Goal: Information Seeking & Learning: Learn about a topic

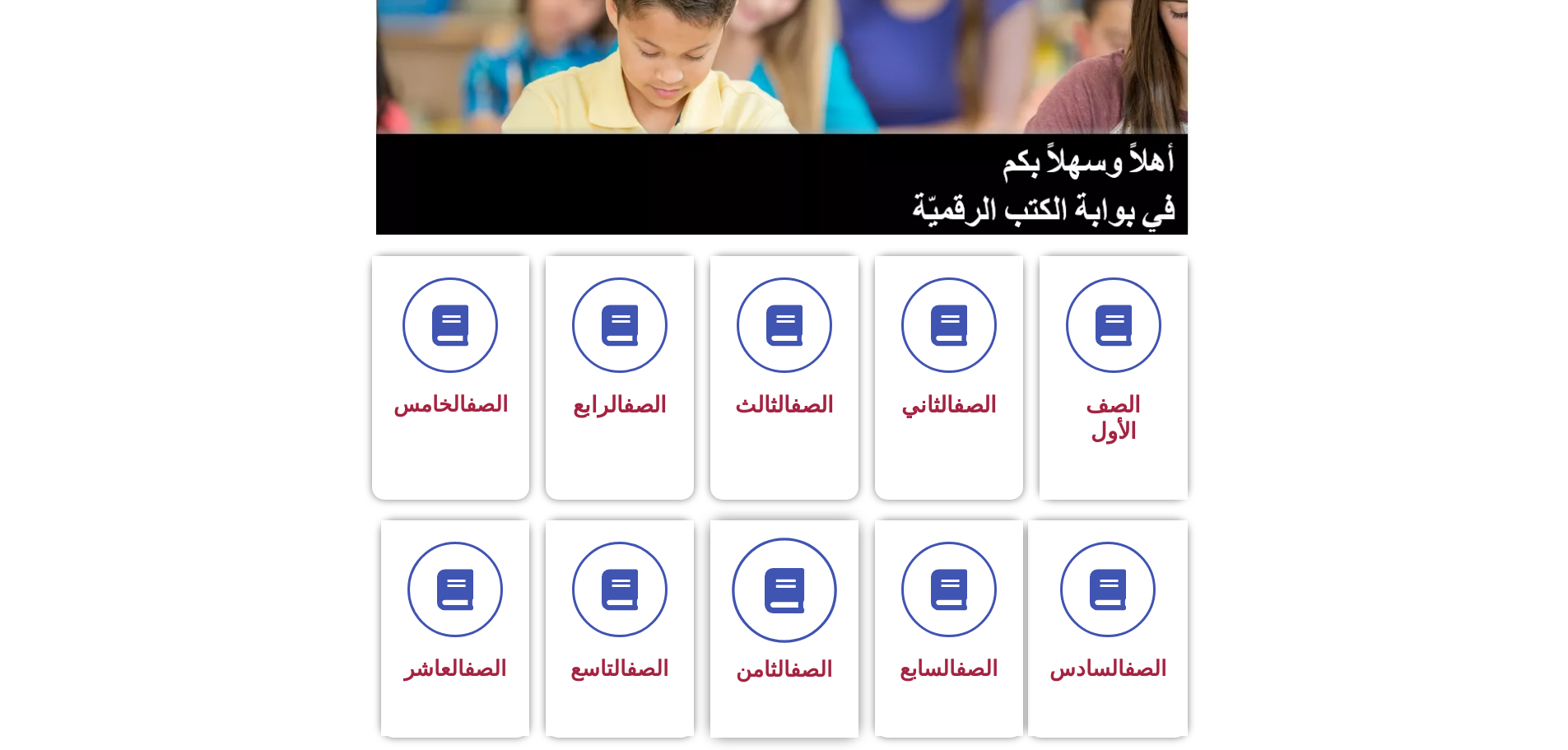
scroll to position [247, 0]
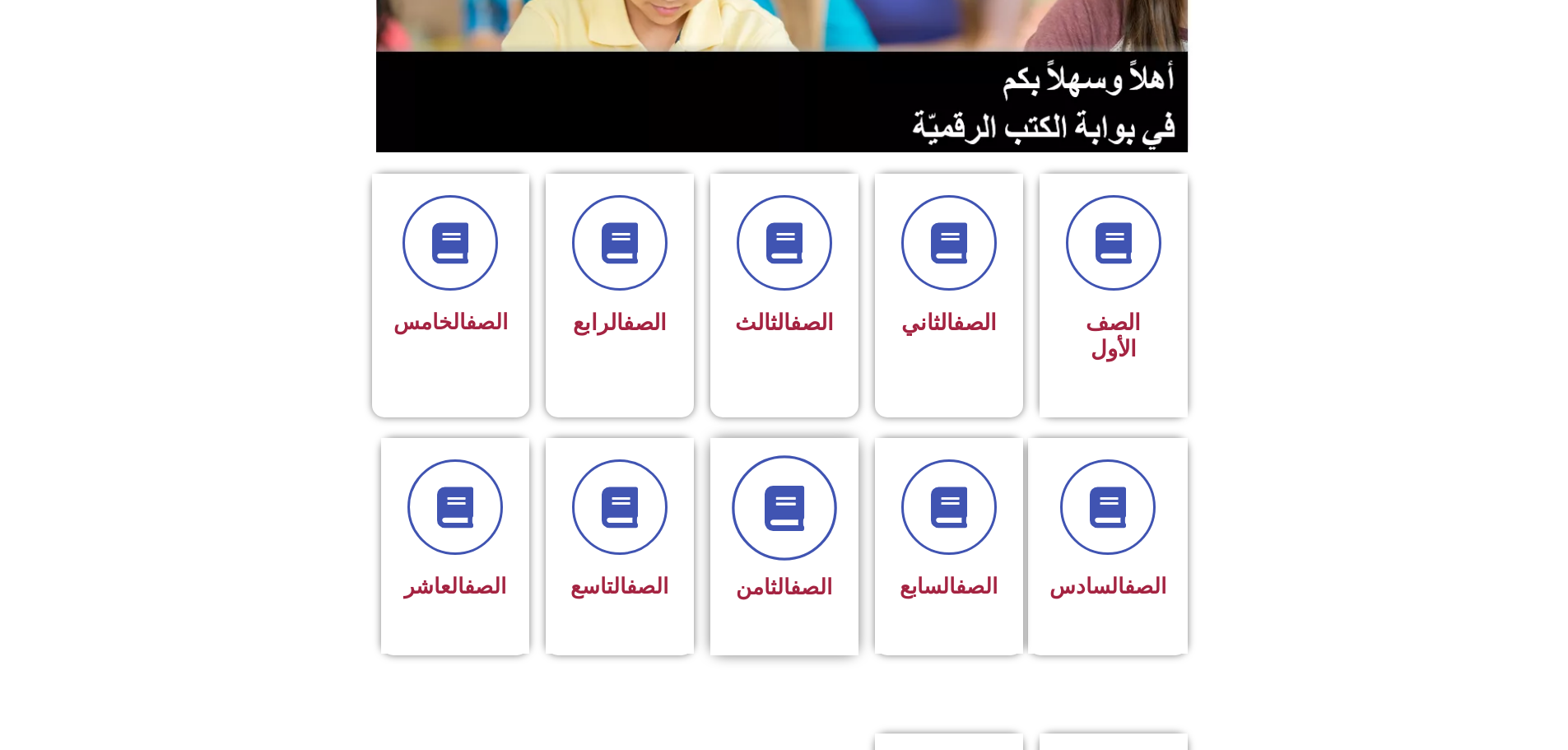
click at [761, 484] on span at bounding box center [784, 508] width 105 height 105
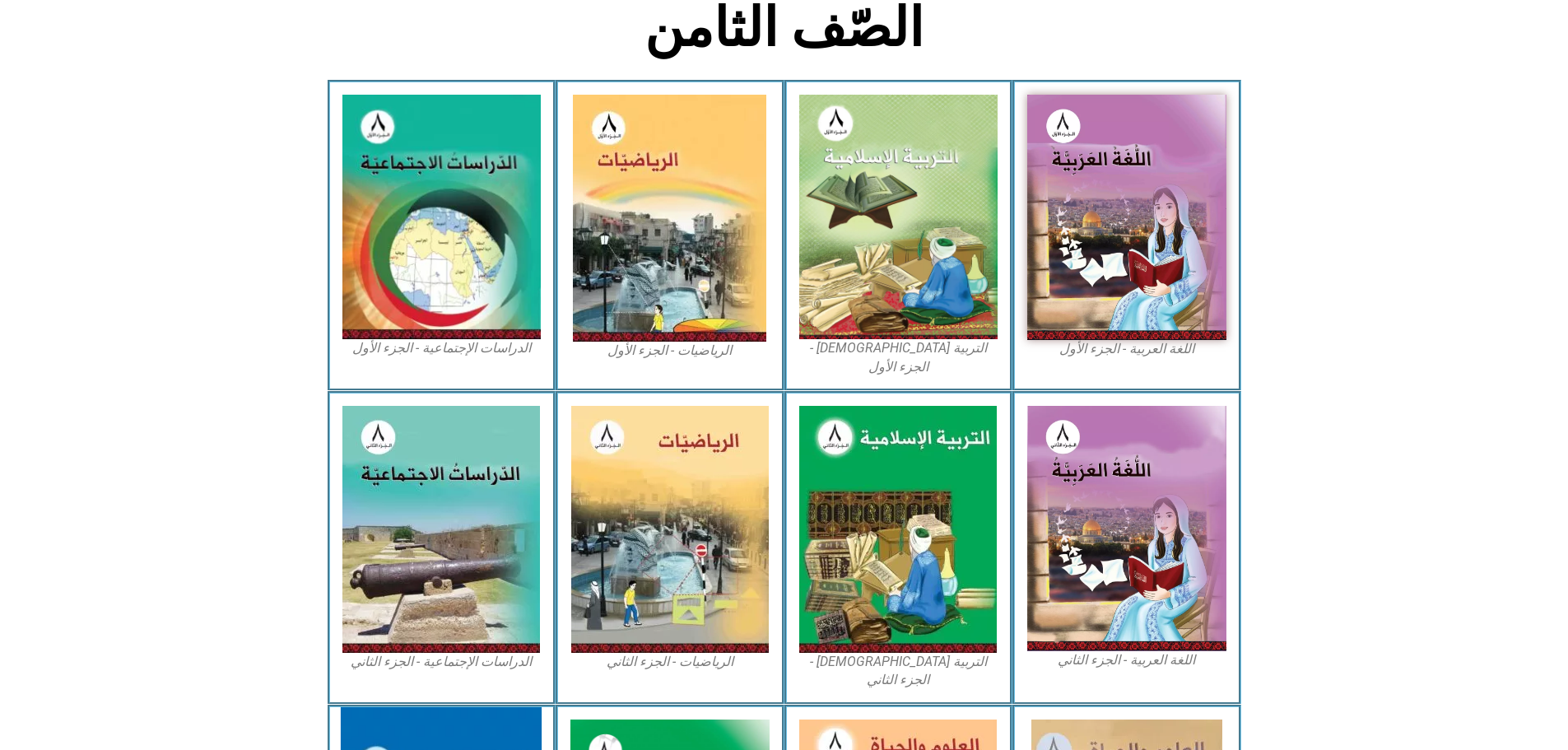
scroll to position [308, 0]
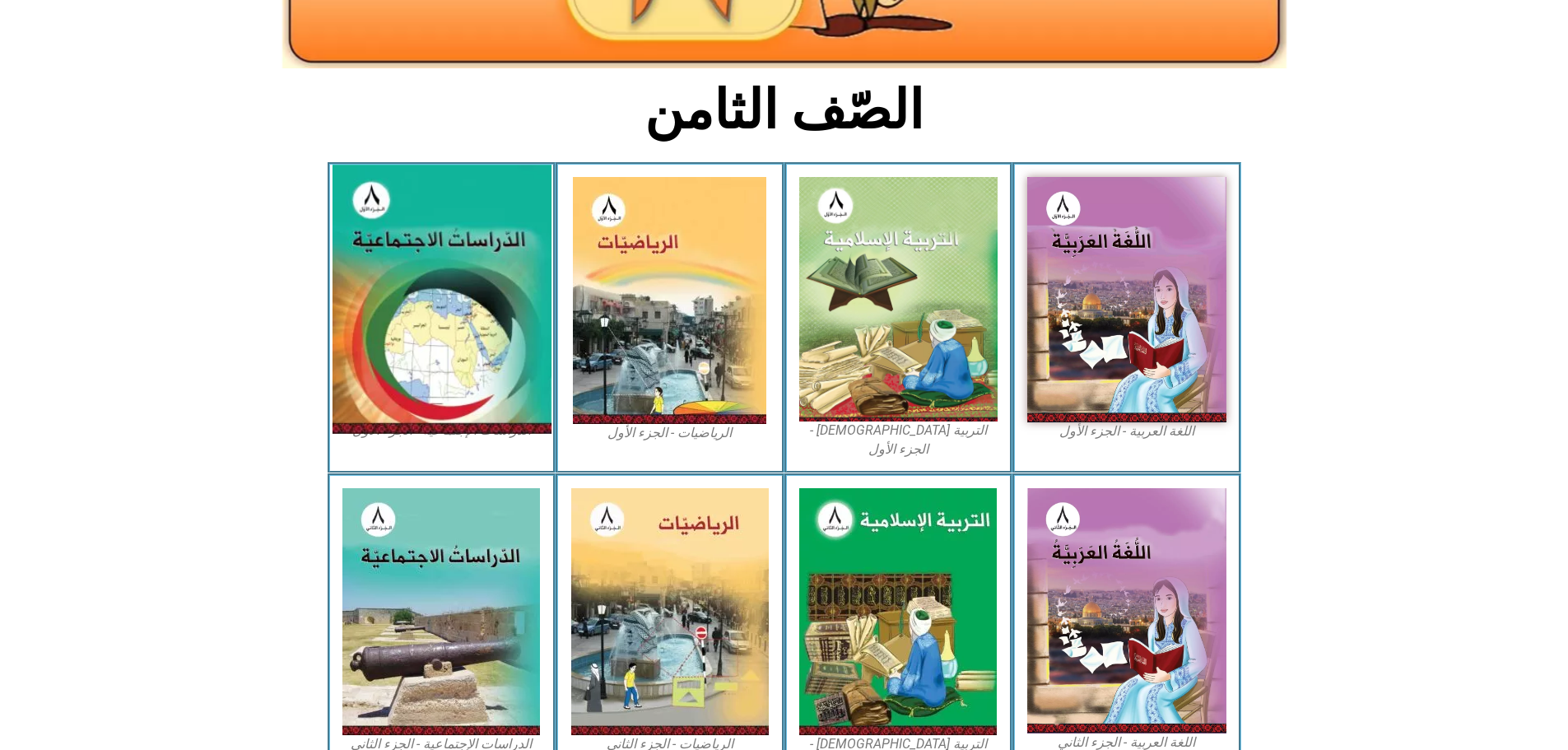
click at [447, 242] on img at bounding box center [441, 299] width 219 height 269
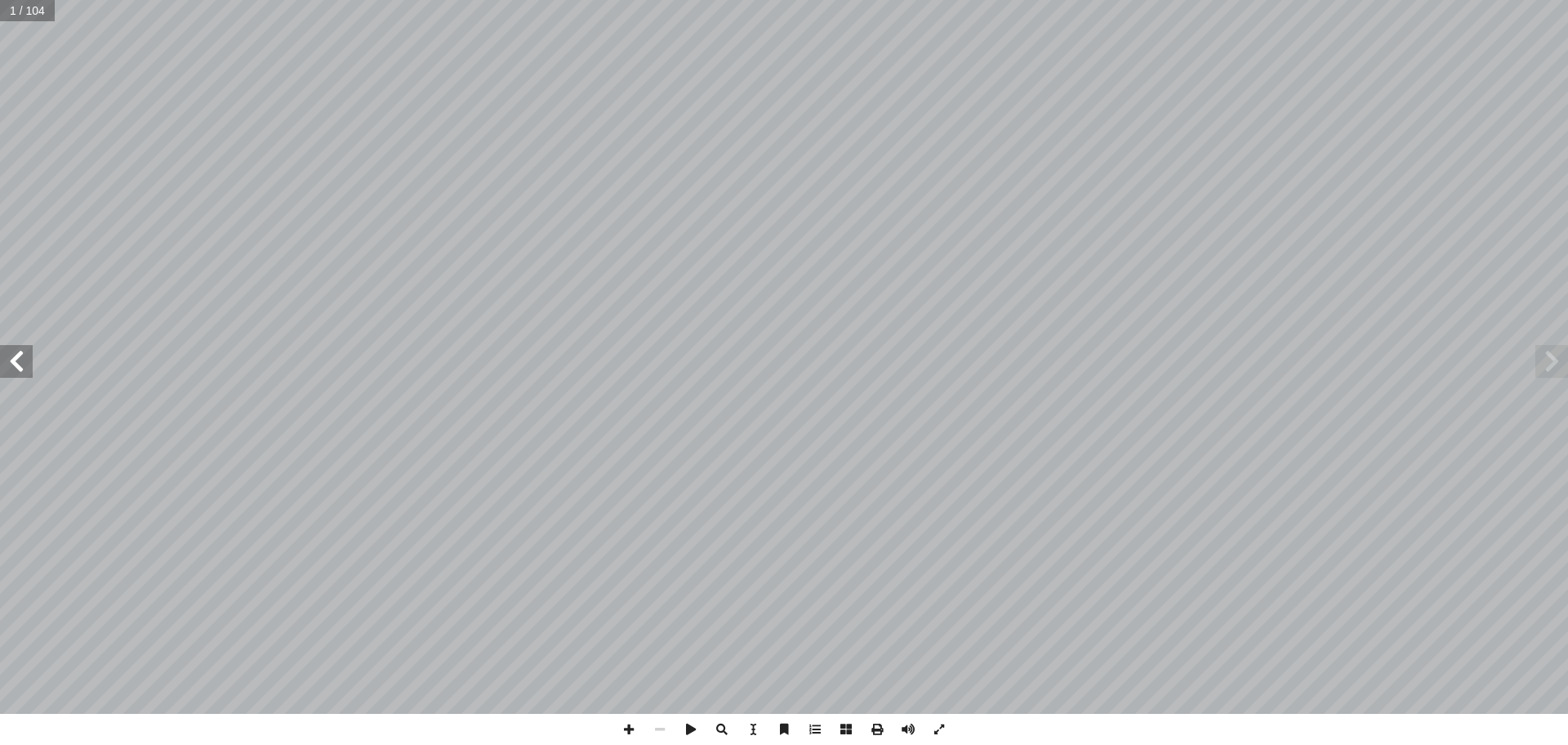
click at [13, 370] on span at bounding box center [16, 361] width 33 height 33
click at [20, 361] on span at bounding box center [16, 361] width 33 height 33
click at [27, 372] on span at bounding box center [16, 361] width 33 height 33
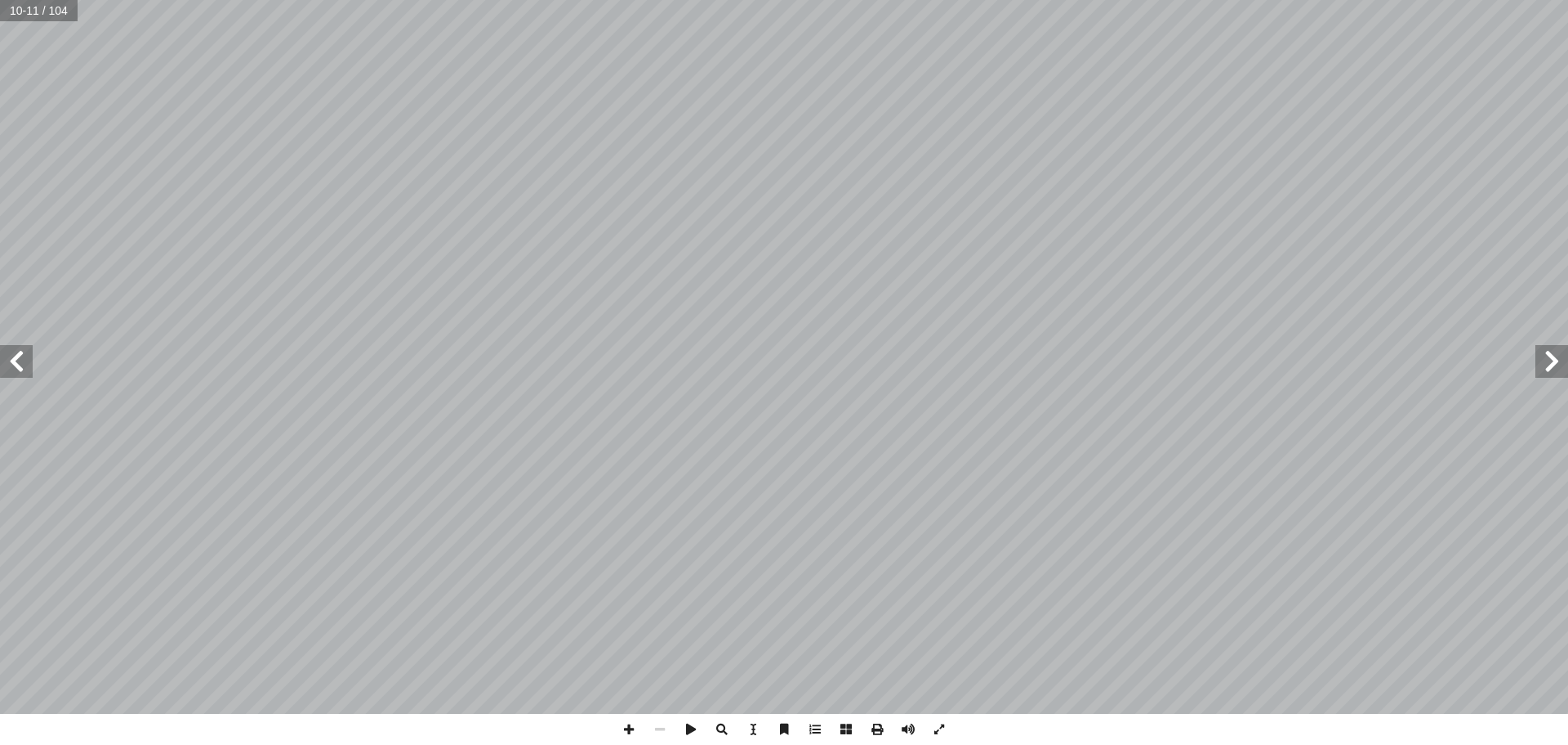
click at [1558, 372] on span at bounding box center [1551, 361] width 33 height 33
click at [16, 376] on span at bounding box center [16, 361] width 33 height 33
click at [757, 727] on span at bounding box center [753, 729] width 32 height 32
click at [278, 405] on div "٧ فريقيا: إ ا سيا و آ ا ي َ ت َّ ها في قار ِ موقع َ ب َ س َ ة ح ّ ل العربي َ و …" at bounding box center [788, 532] width 1293 height 1673
click at [174, 275] on div "٧ فريقيا: إ ا سيا و آ ا ي َ ت َّ ها في قار ِ موقع َ ب َ س َ ة ح ّ ل العربي َ و …" at bounding box center [788, 532] width 1293 height 1673
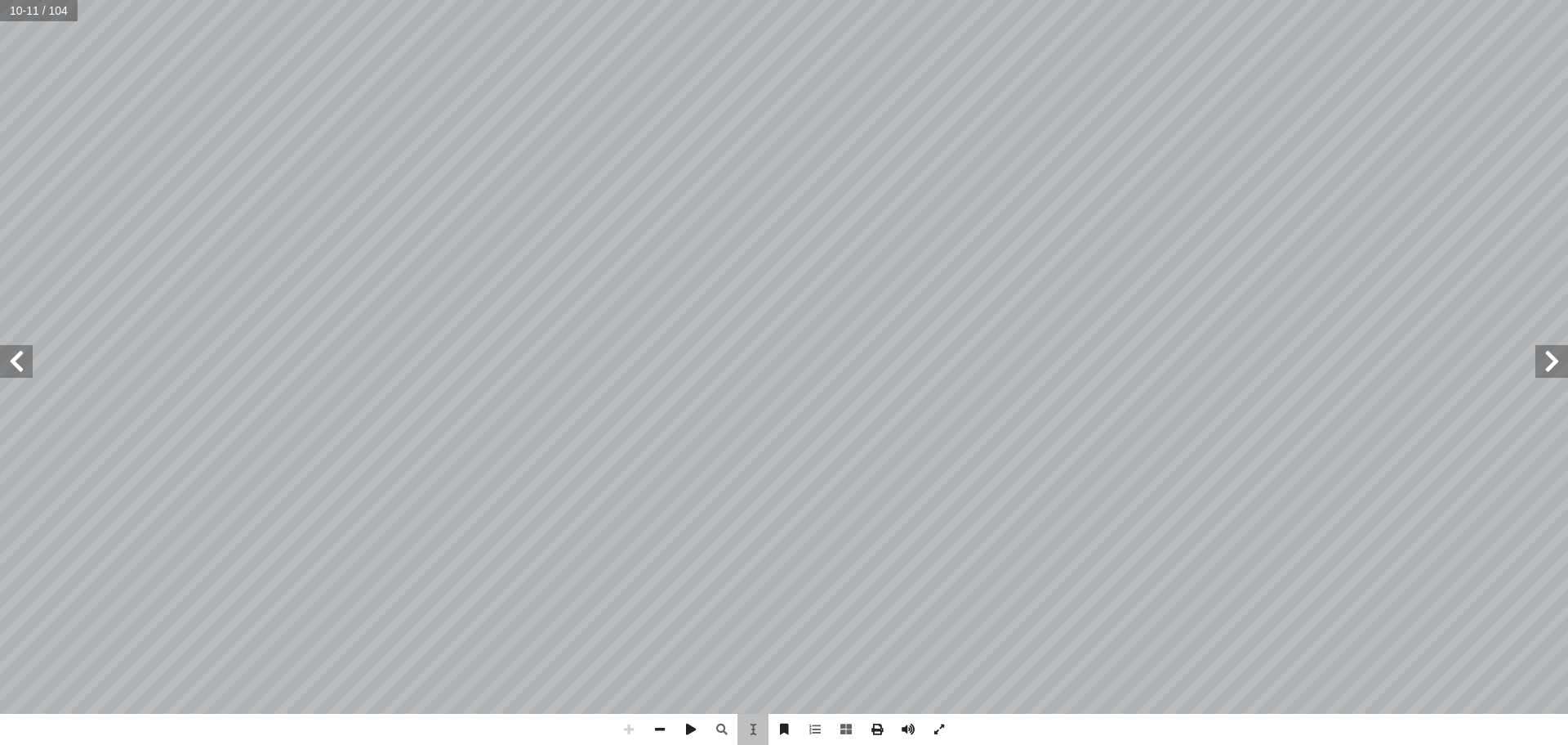
click at [174, 275] on div "٧ فريقيا: إ ا سيا و آ ا ي َ ت َّ ها في قار ِ موقع َ ب َ س َ ة ح ّ ل العربي َ و …" at bounding box center [788, 532] width 1293 height 1673
drag, startPoint x: 174, startPoint y: 275, endPoint x: 196, endPoint y: 268, distance: 23.1
click at [194, 270] on div "٧ فريقيا: إ ا سيا و آ ا ي َ ت َّ ها في قار ِ موقع َ ب َ س َ ة ح ّ ل العربي َ و …" at bounding box center [788, 532] width 1293 height 1673
click at [196, 268] on div "٧ فريقيا: إ ا سيا و آ ا ي َ ت َّ ها في قار ِ موقع َ ب َ س َ ة ح ّ ل العربي َ و …" at bounding box center [788, 532] width 1293 height 1673
drag, startPoint x: 196, startPoint y: 268, endPoint x: 1151, endPoint y: 353, distance: 958.8
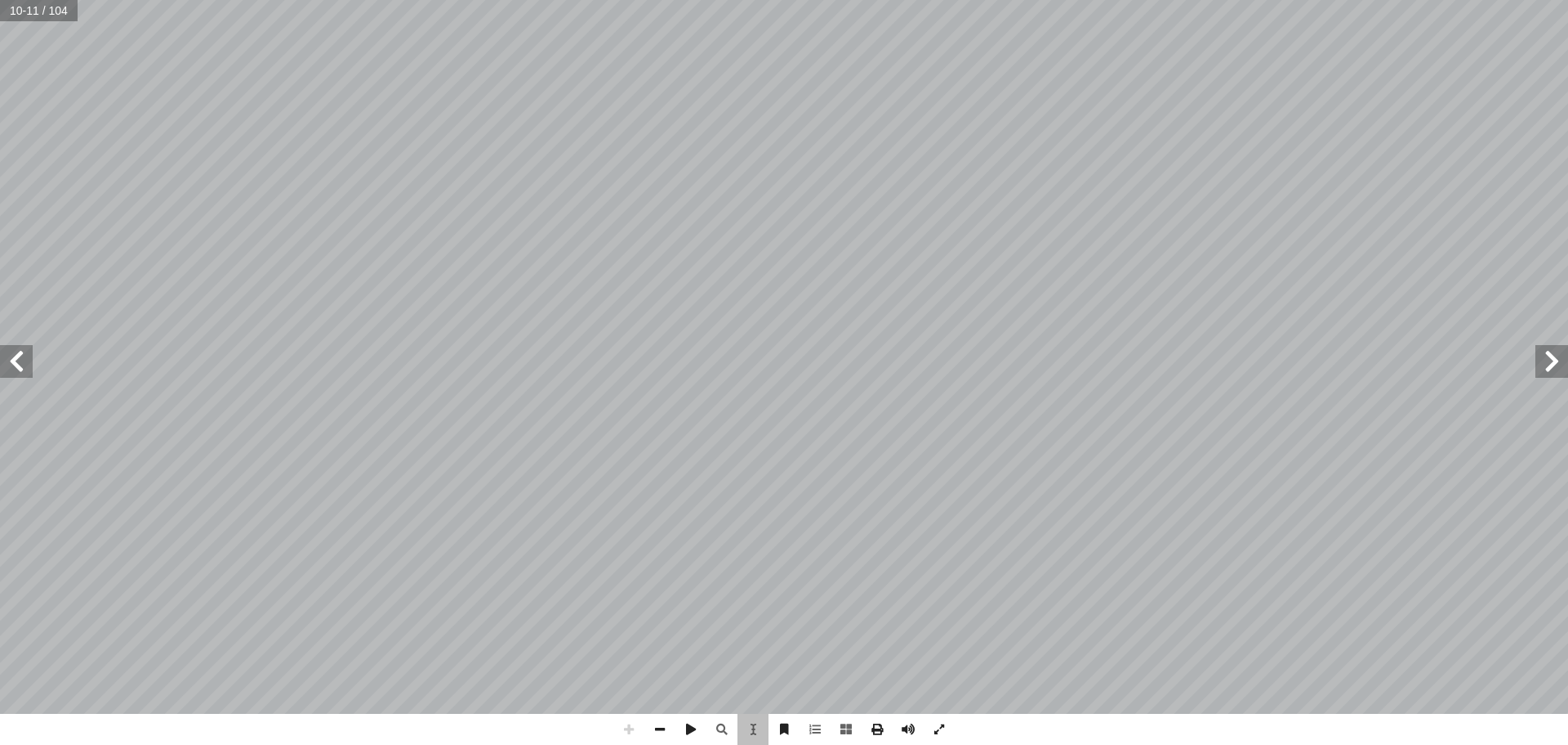
click at [1046, 419] on div "٧ فريقيا: إ ا سيا و آ ا ي َ ت َّ ها في قار ِ موقع َ ب َ س َ ة ح ّ ل العربي َ و …" at bounding box center [788, 532] width 1293 height 1673
click at [1351, 228] on div "٧ فريقيا: إ ا سيا و آ ا ي َ ت َّ ها في قار ِ موقع َ ب َ س َ ة ح ّ ل العربي َ و …" at bounding box center [788, 532] width 1293 height 1673
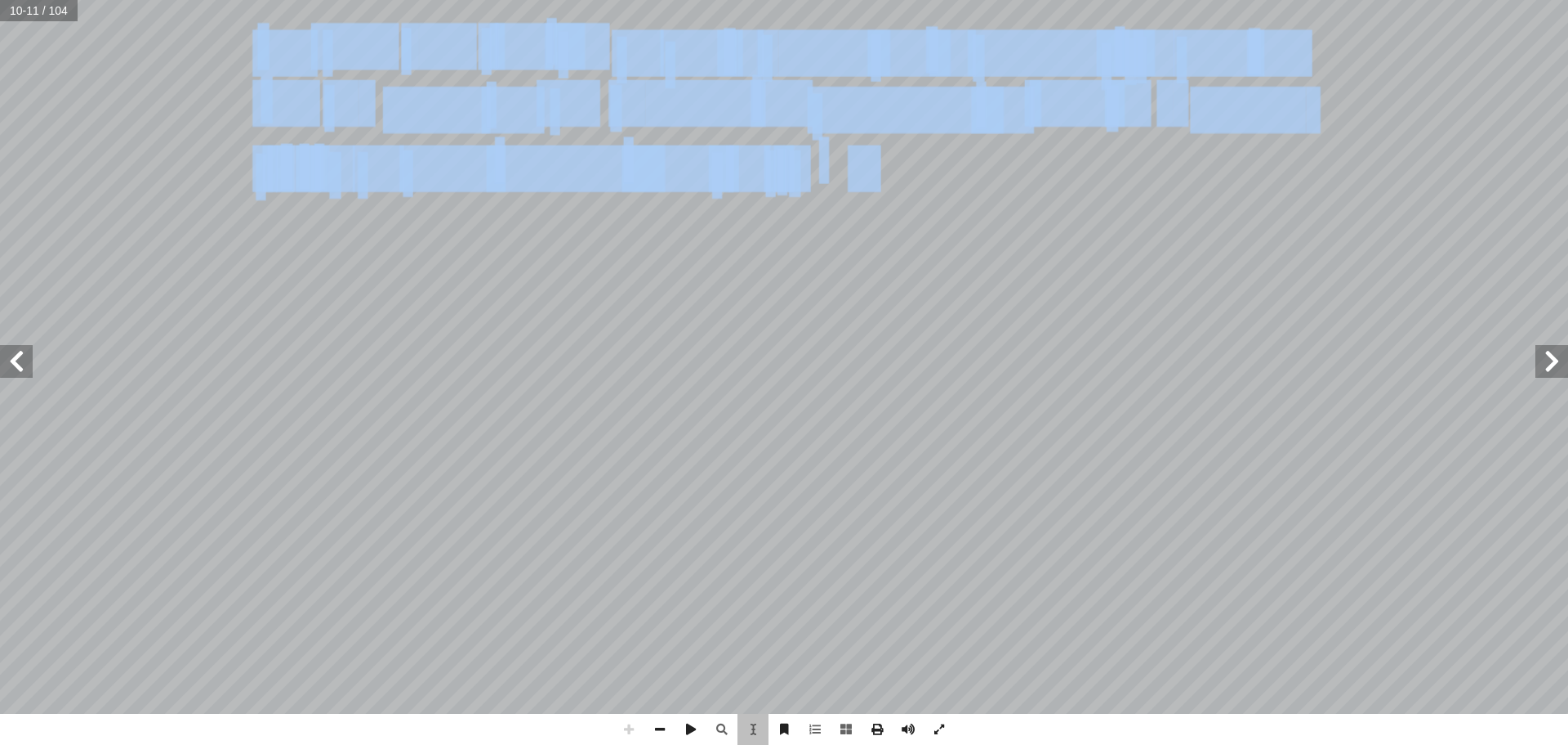
click at [864, 162] on div "6 ت: ْ م َّ ل َ ع َ نا ت أ ا ِّ خط َ جنوب ْ ض ٢ ْ ر َ ي ع َ ت َ دائر َ بين ِّ ف…" at bounding box center [773, 626] width 1293 height 1673
click at [812, 185] on span "ج" at bounding box center [798, 169] width 27 height 42
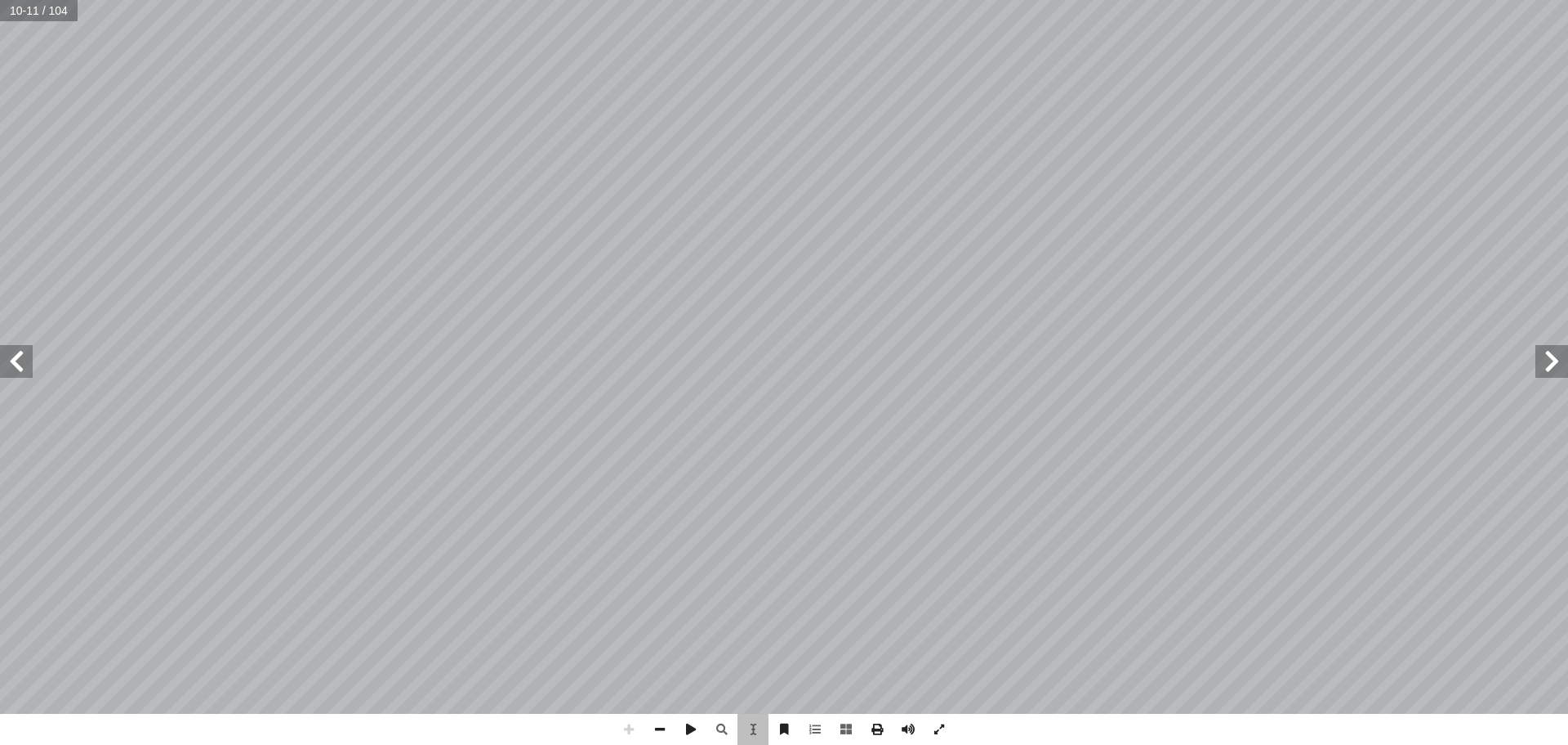
drag, startPoint x: 452, startPoint y: 212, endPoint x: 823, endPoint y: 193, distance: 371.5
click at [823, 193] on div "6 ت: ْ م َّ ل َ ع َ نا ت أ ا ِّ خط َ جنوب ْ ض ٢ ْ ر َ ي ع َ ت َ دائر َ بين ِّ ف…" at bounding box center [773, 626] width 1293 height 1673
click at [725, 170] on div "6 ت: ْ م َّ ل َ ع َ نا ت أ ا ِّ خط َ جنوب ْ ض ٢ ْ ر َ ي ع َ ت َ دائر َ بين ِّ ف…" at bounding box center [773, 626] width 1293 height 1673
drag, startPoint x: 407, startPoint y: 407, endPoint x: 449, endPoint y: 380, distance: 49.9
click at [677, 424] on div "6 ت: ْ م َّ ل َ ع َ نا ت أ ا ِّ خط َ جنوب ْ ض ٢ ْ ر َ ي ع َ ت َ دائر َ بين ِّ ف…" at bounding box center [773, 626] width 1293 height 1673
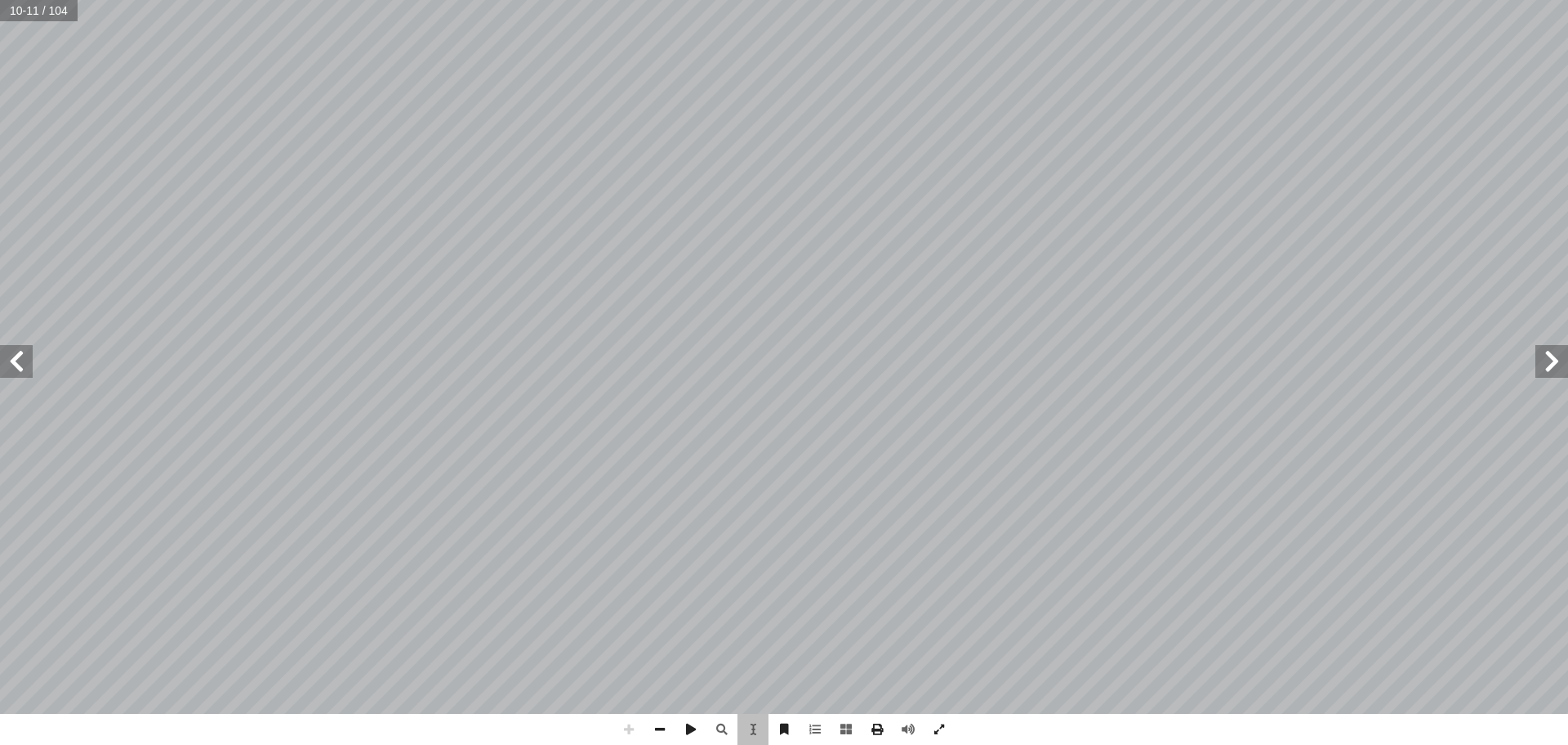
click at [232, 308] on div "6 ت: ْ م َّ ل َ ع َ نا ت أ ا ِّ خط َ جنوب ْ ض ٢ ْ ر َ ي ع َ ت َ دائر َ بين ِّ ف…" at bounding box center [773, 626] width 1293 height 1673
click at [788, 733] on span at bounding box center [784, 729] width 32 height 32
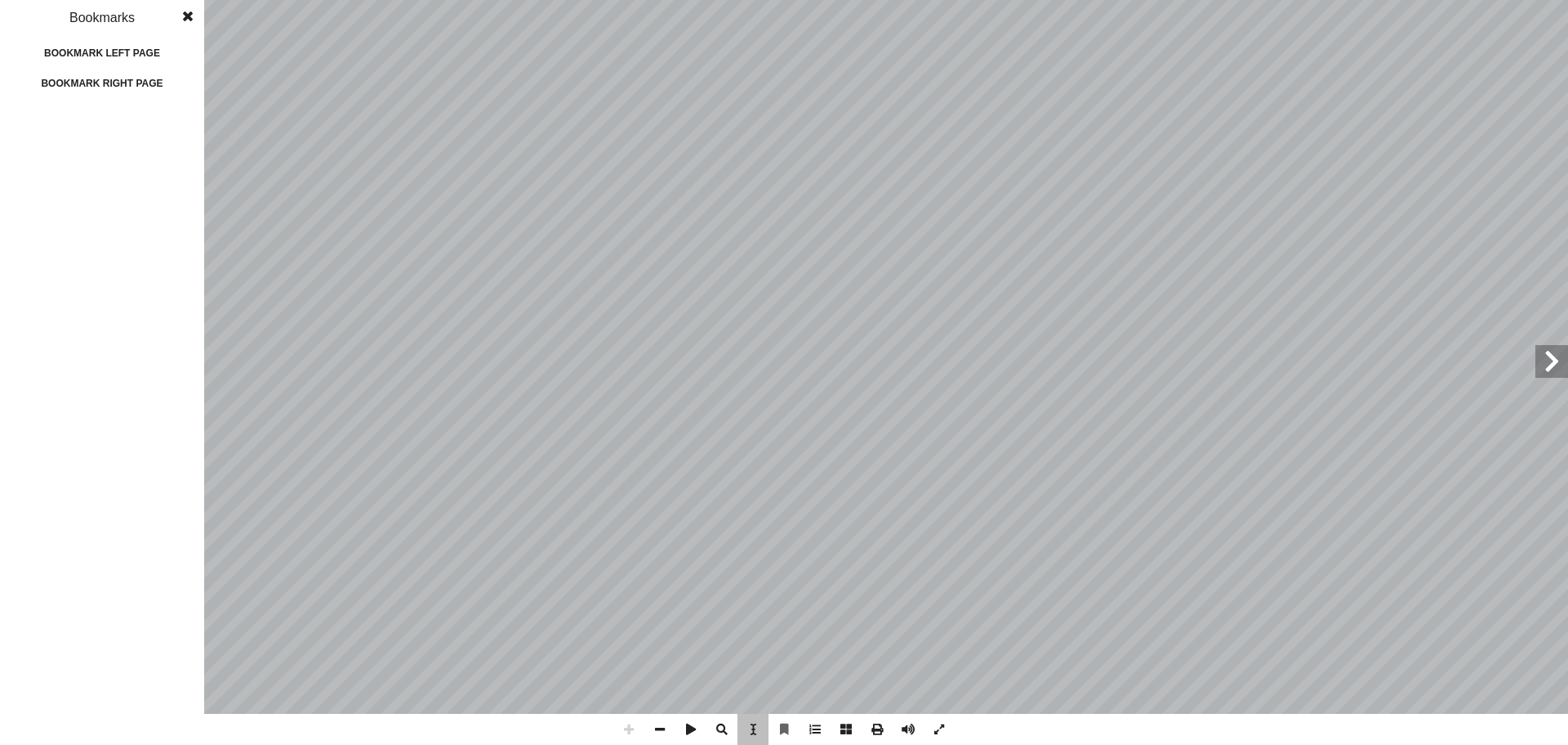
drag, startPoint x: 270, startPoint y: 478, endPoint x: 395, endPoint y: 509, distance: 128.8
click at [395, 509] on div "٧ فريقيا: إ ا سيا و آ ا ي َ ت َّ ها في قار ِ موقع َ ب َ س َ ة ح ّ ل العربي َ و …" at bounding box center [137, 357] width 1293 height 1673
click at [194, 19] on span at bounding box center [188, 16] width 30 height 33
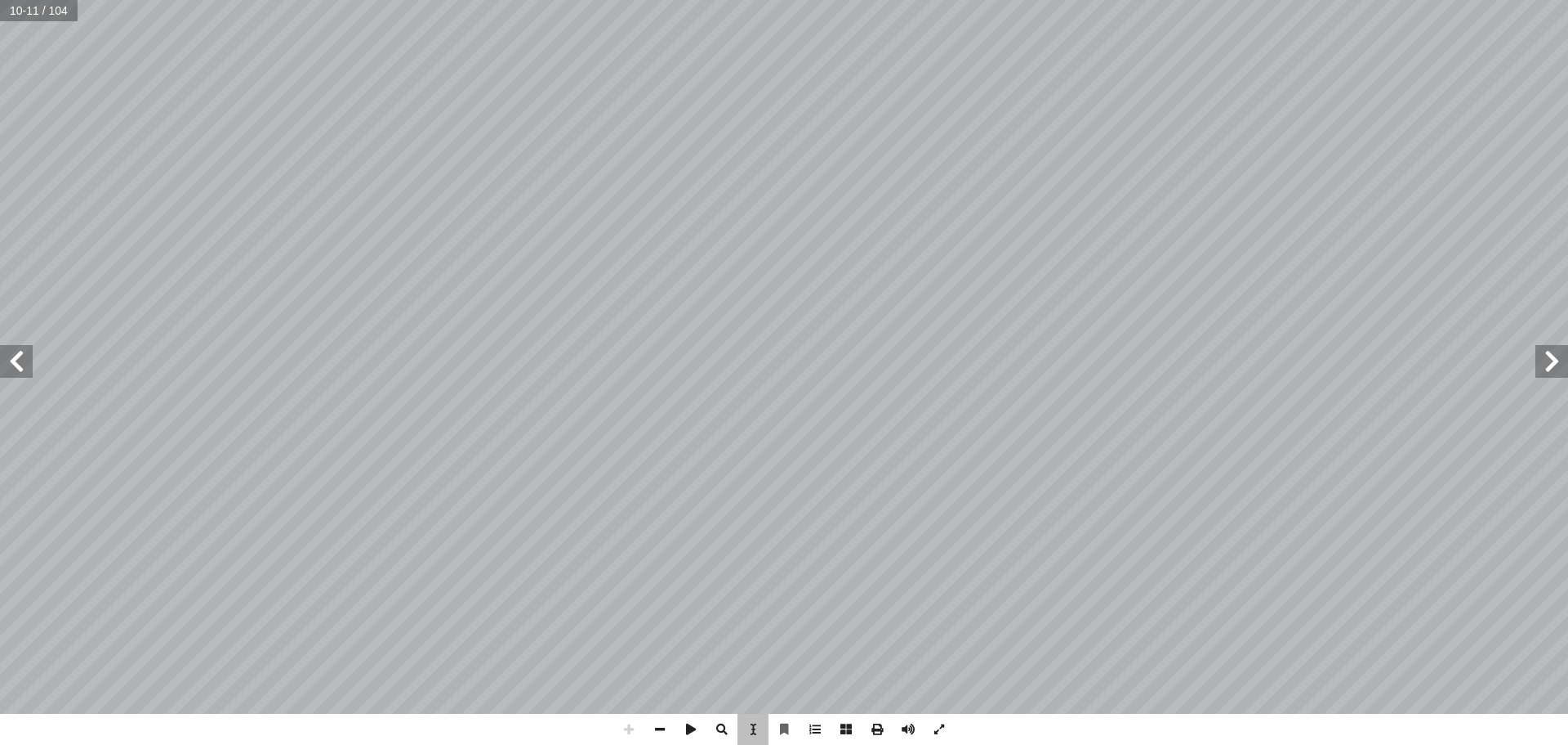
drag, startPoint x: 184, startPoint y: 162, endPoint x: 255, endPoint y: 200, distance: 80.5
click at [253, 199] on div "٧ فريقيا: إ ا سيا و آ ا ي َ ت َّ ها في قار ِ موقع َ ب َ س َ ة ح ّ ل العربي َ و …" at bounding box center [137, 357] width 1293 height 1673
drag, startPoint x: 683, startPoint y: 337, endPoint x: 711, endPoint y: 403, distance: 71.7
click at [701, 345] on div "٧ فريقيا: إ ا سيا و آ ا ي َ ت َّ ها في قار ِ موقع َ ب َ س َ ة ح ّ ل العربي َ و …" at bounding box center [137, 357] width 1293 height 1673
click at [816, 740] on span at bounding box center [816, 729] width 32 height 32
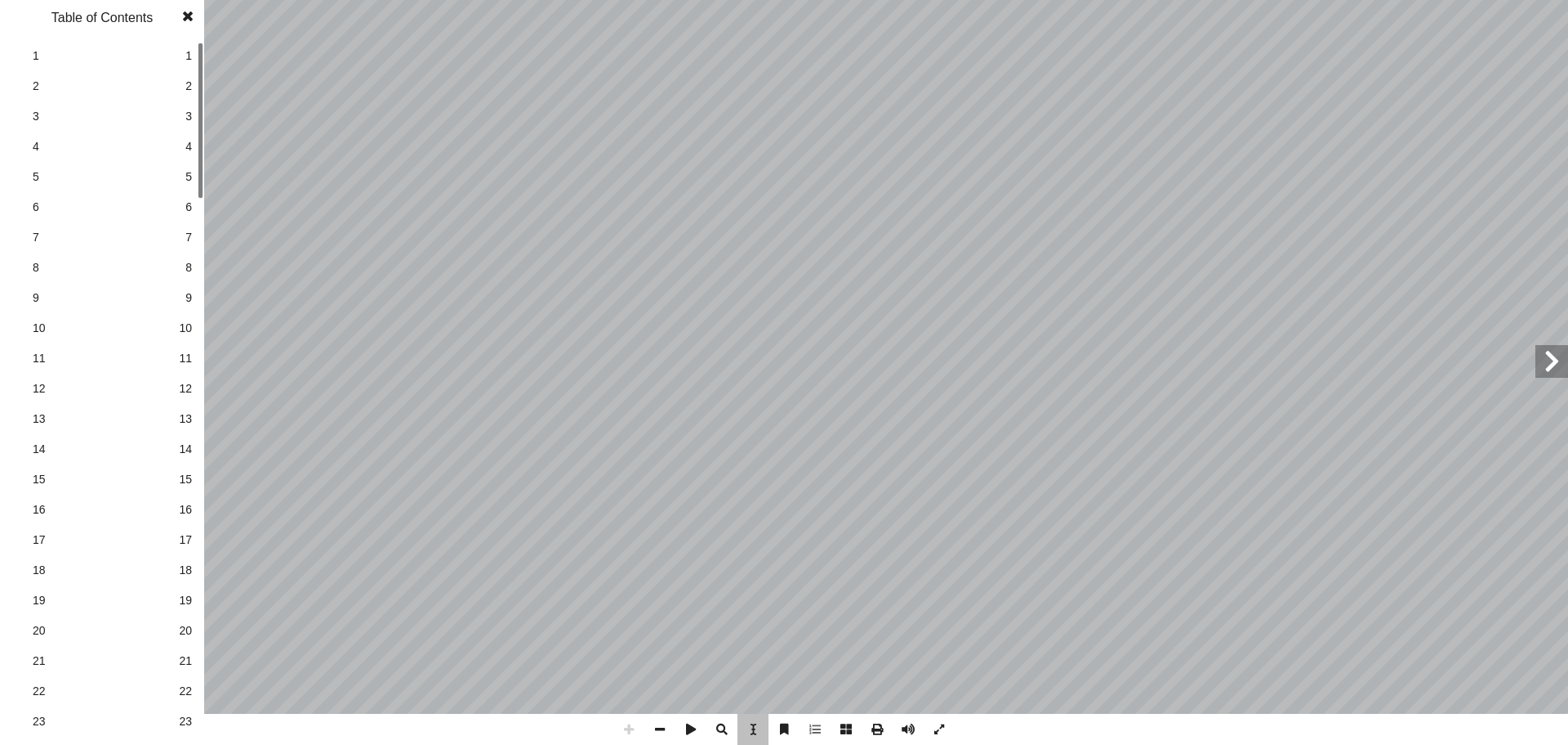
drag, startPoint x: 471, startPoint y: 416, endPoint x: 592, endPoint y: 448, distance: 125.2
click at [592, 448] on div "٧ فريقيا: إ ا سيا و آ ا ي َ ت َّ ها في قار ِ موقع َ ب َ س َ ة ح ّ ل العربي َ و …" at bounding box center [137, 357] width 1293 height 1673
click at [759, 725] on span at bounding box center [753, 729] width 32 height 32
click at [850, 729] on span at bounding box center [846, 729] width 32 height 32
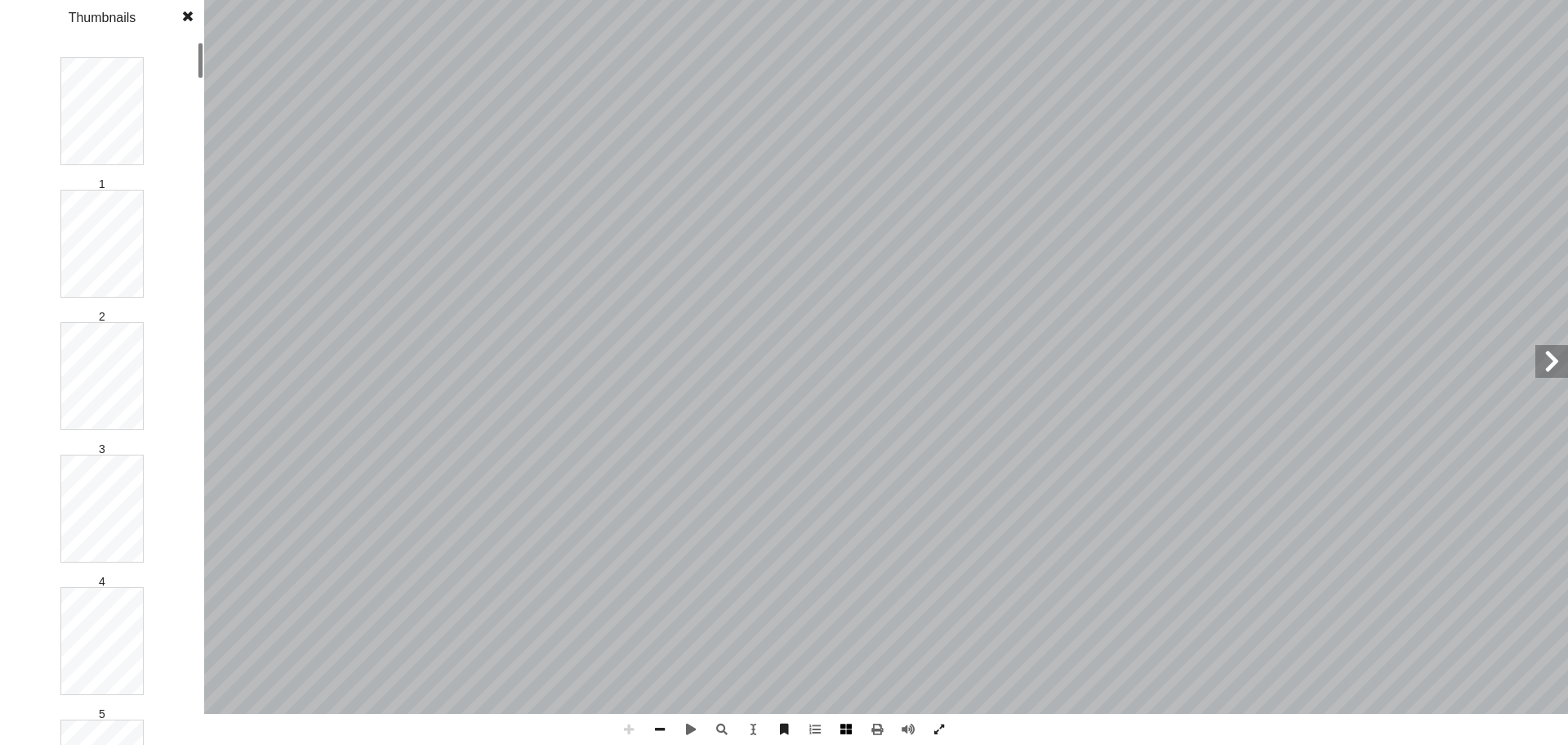
click at [850, 728] on span at bounding box center [846, 729] width 32 height 32
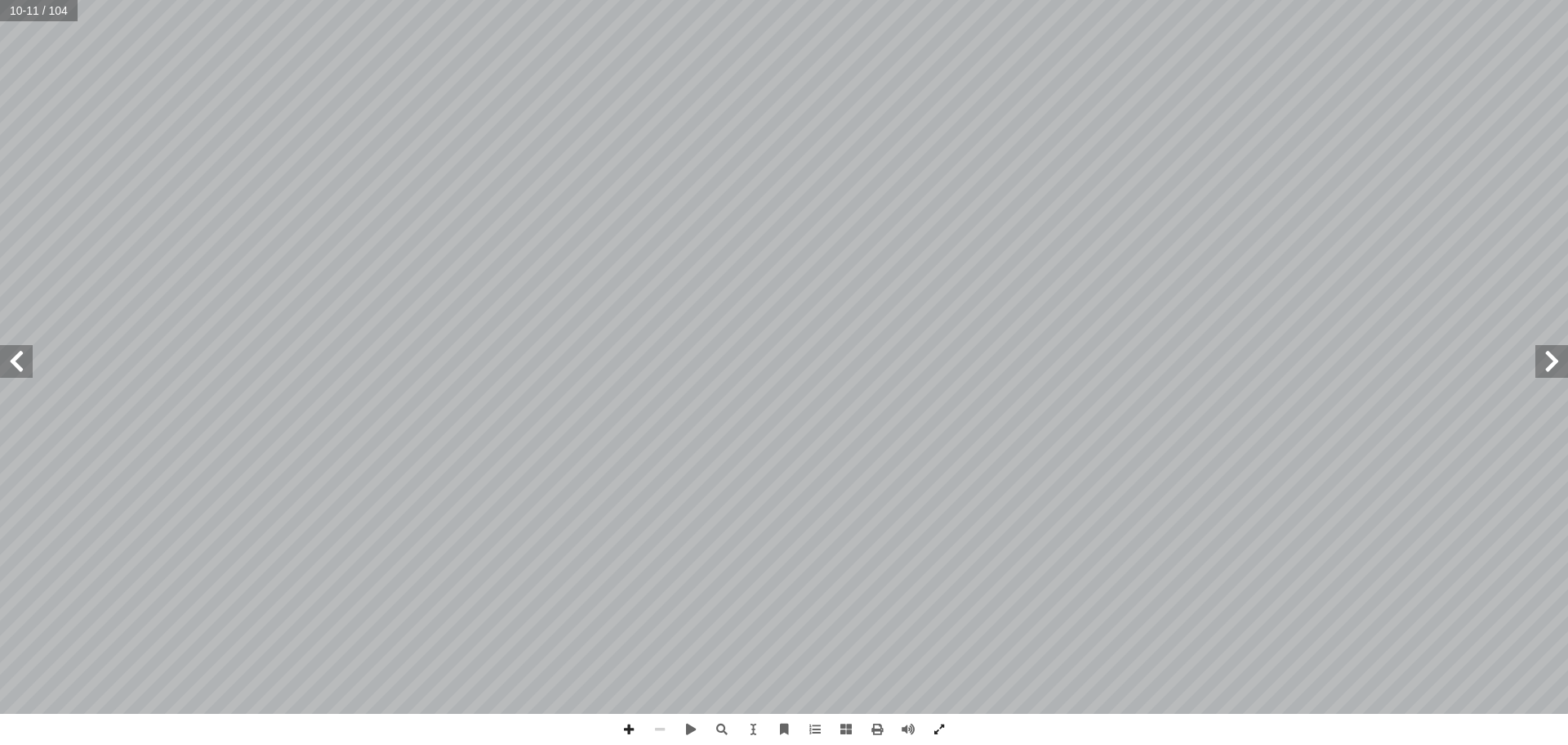
click at [1549, 369] on span at bounding box center [1551, 361] width 33 height 33
click at [27, 375] on span at bounding box center [16, 361] width 33 height 33
click at [751, 729] on span at bounding box center [753, 729] width 32 height 32
drag, startPoint x: 970, startPoint y: 218, endPoint x: 998, endPoint y: 219, distance: 28.0
click at [998, 219] on div "٧ فريقيا: إ ا سيا و آ ا ي َ ت َّ ها في قار ِ موقع َ ب َ س َ ة ح ّ ل العربي َ و …" at bounding box center [835, 535] width 1293 height 1673
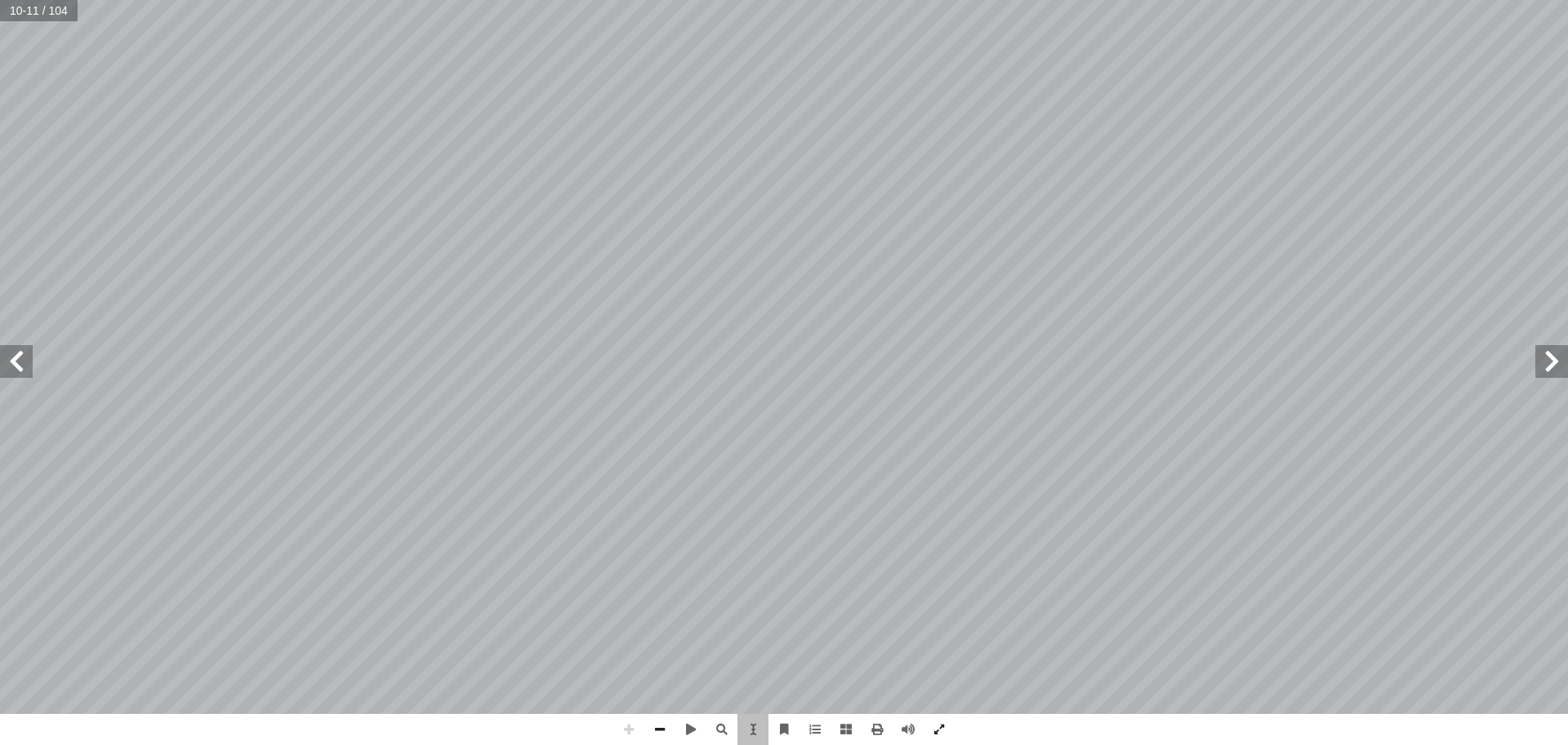
drag, startPoint x: 998, startPoint y: 219, endPoint x: 982, endPoint y: 218, distance: 16.0
click at [982, 218] on div "٧ فريقيا: إ ا سيا و آ ا ي َ ت َّ ها في قار ِ موقع َ ب َ س َ ة ح ّ ل العربي َ و …" at bounding box center [835, 535] width 1293 height 1673
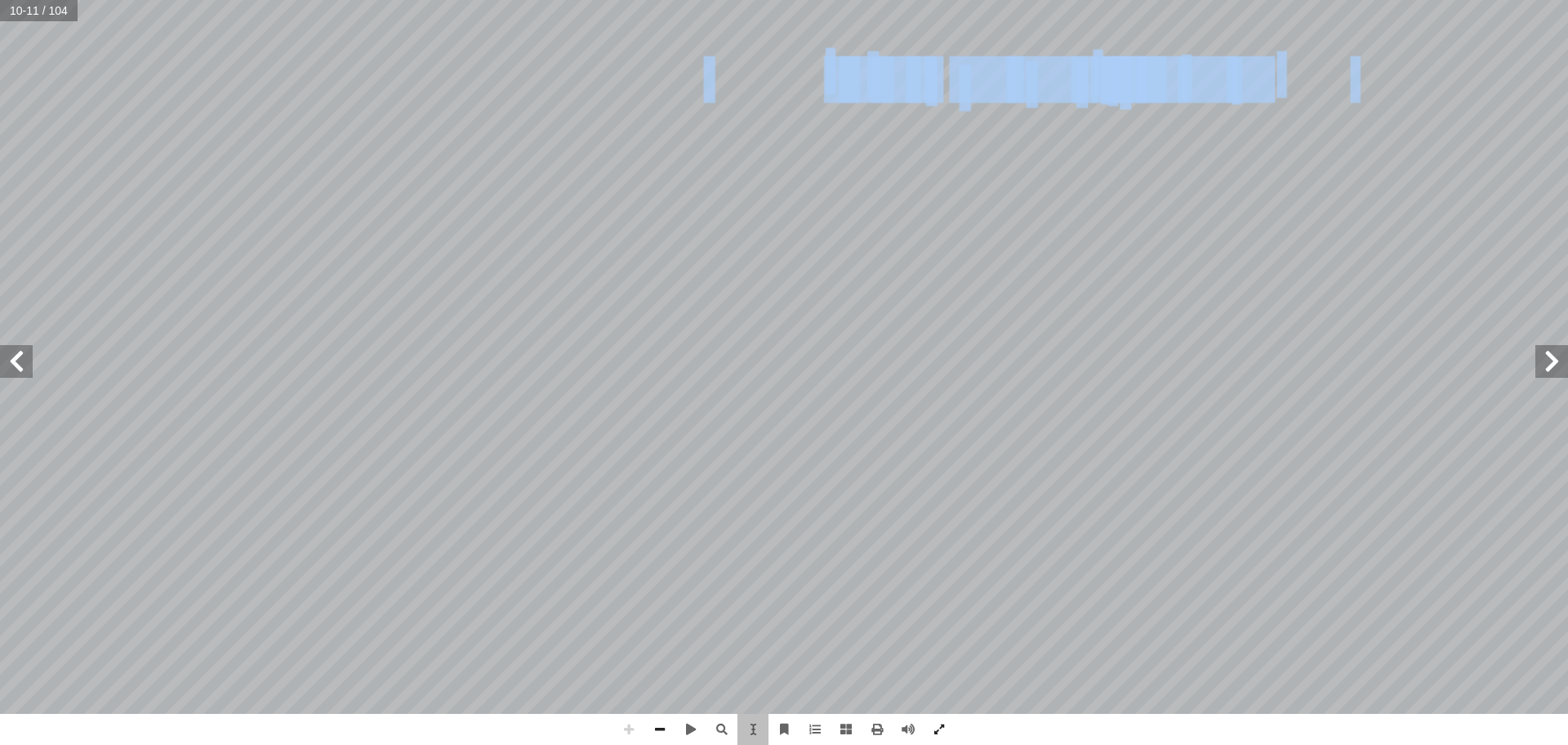
drag, startPoint x: 735, startPoint y: 92, endPoint x: 1338, endPoint y: 95, distance: 603.0
click at [1338, 95] on div "٧ فريقيا: إ ا سيا و آ ا ي َ ت َّ ها في قار ِ موقع َ ب َ س َ ة ح ّ ل العربي َ و …" at bounding box center [835, 535] width 1293 height 1673
click at [1338, 95] on span "نلاحظ" at bounding box center [1315, 80] width 89 height 42
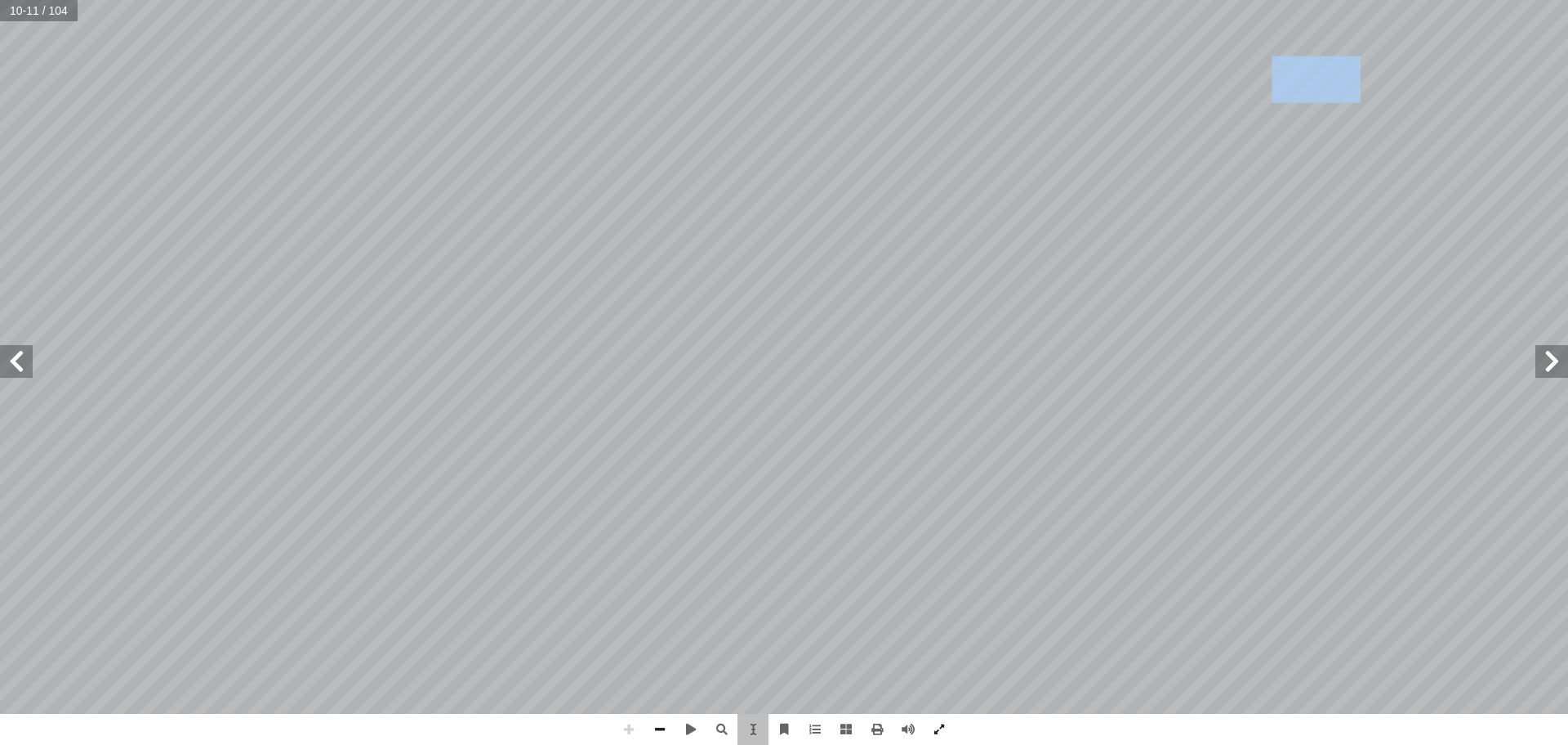
click at [1339, 95] on span "نلاحظ" at bounding box center [1315, 80] width 89 height 42
click at [1140, 268] on div "6 ت: ْ م َّ ل َ ع َ نا ت أ ا ِّ خط َ جنوب ْ ض ٢ ْ ر َ ي ع َ ت َ دائر َ بين ِّ ف…" at bounding box center [769, 752] width 1293 height 1673
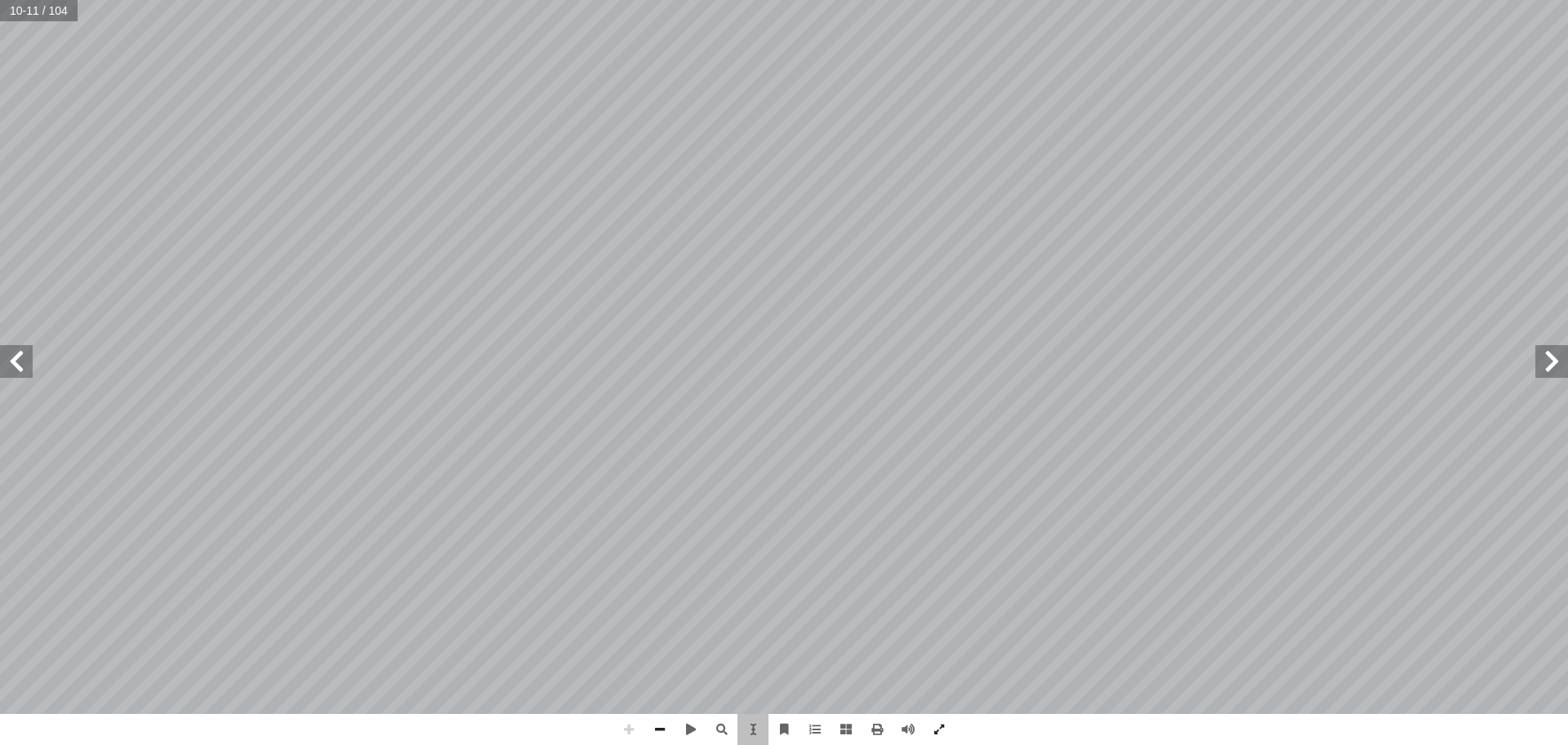
click at [1168, 245] on span "و٥" at bounding box center [1169, 231] width 32 height 42
click at [1288, 241] on span "ال�ستواء،" at bounding box center [1248, 237] width 124 height 42
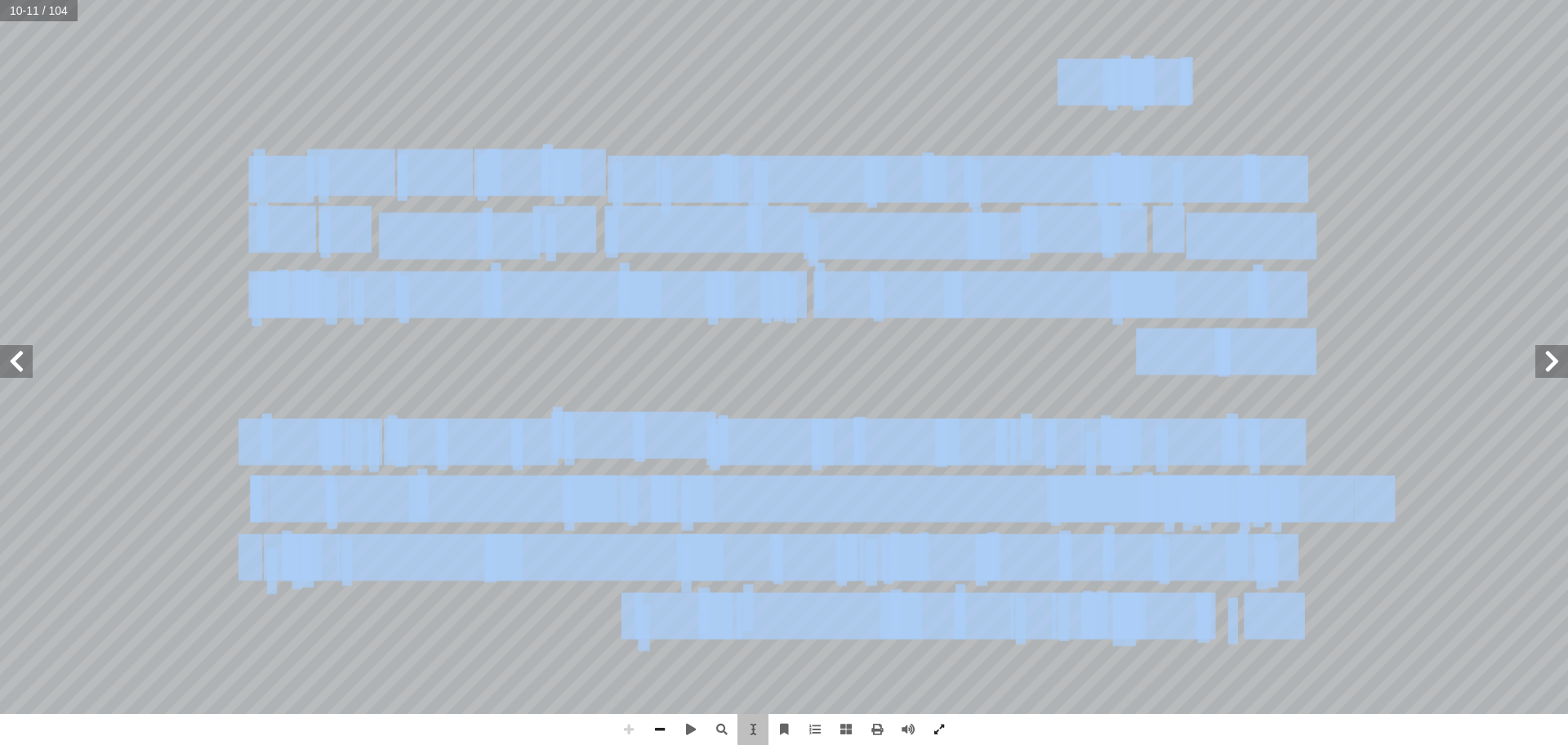
drag, startPoint x: 1301, startPoint y: 184, endPoint x: 1234, endPoint y: 633, distance: 454.0
click at [1234, 633] on div "6 ت: ْ م َّ ل َ ع َ نا ت أ ا ِّ خط َ جنوب ْ ض ٢ ْ ر َ ي ع َ ت َ دائر َ بين ِّ ف…" at bounding box center [769, 752] width 1293 height 1673
copy div "6 ت: ْ م َّ ل َ ع َ نا ت أ ا ِّ خط َ جنوب ْ ض ٢ ْ ر َ ي ع َ ت َ دائر َ بين ِّ ف…"
click at [691, 316] on span "ر الواقعة" at bounding box center [675, 295] width 112 height 42
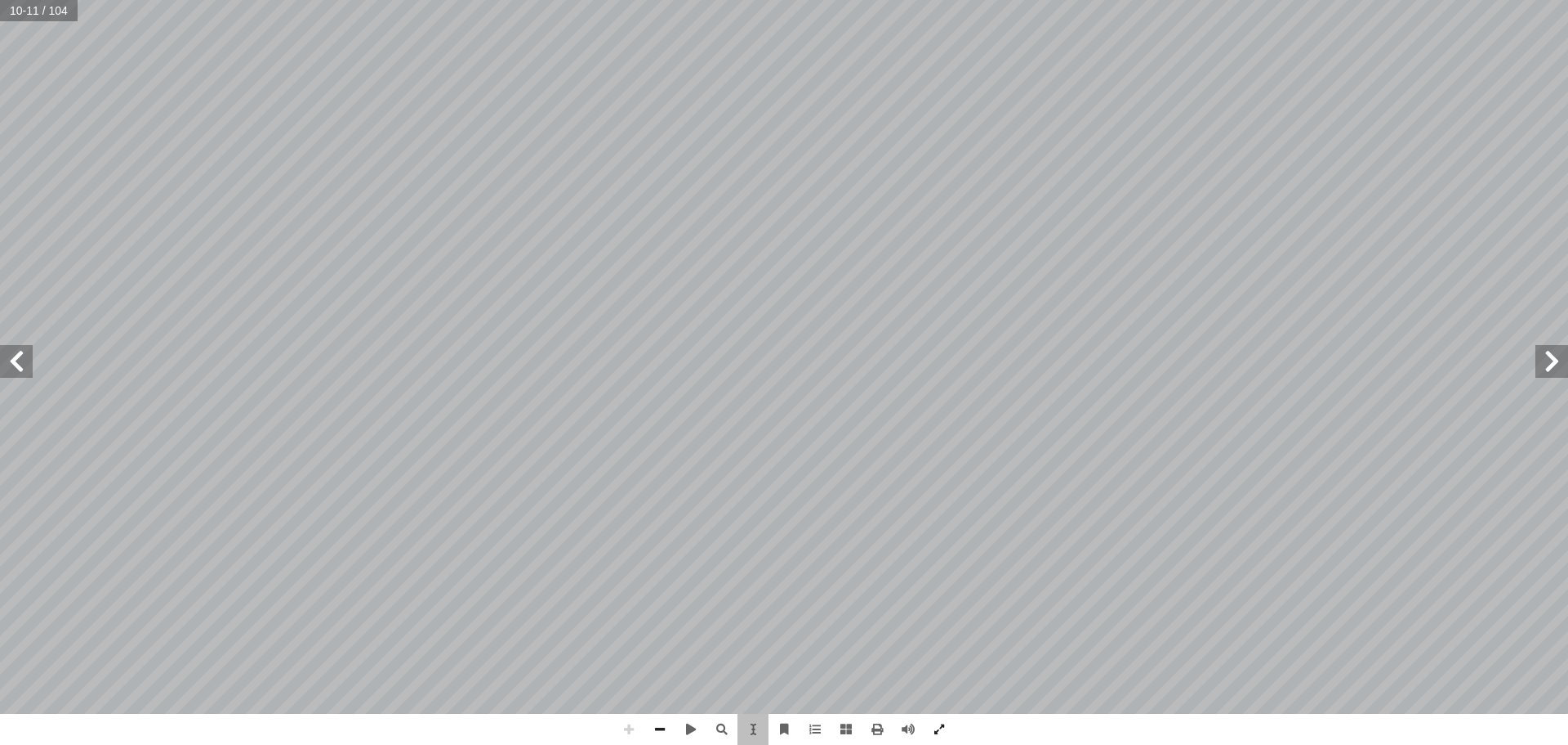
drag, startPoint x: 794, startPoint y: 434, endPoint x: 490, endPoint y: 405, distance: 305.4
click at [490, 405] on div "6 ت: ْ م َّ ل َ ع َ نا ت أ ا ِّ خط َ جنوب ْ ض ٢ ْ ر َ ي ع َ ت َ دائر َ بين ِّ ف…" at bounding box center [769, 752] width 1293 height 1673
click at [619, 274] on span "ر الواقعة" at bounding box center [675, 295] width 112 height 42
click at [677, 302] on span "ر الواقعة" at bounding box center [675, 295] width 112 height 42
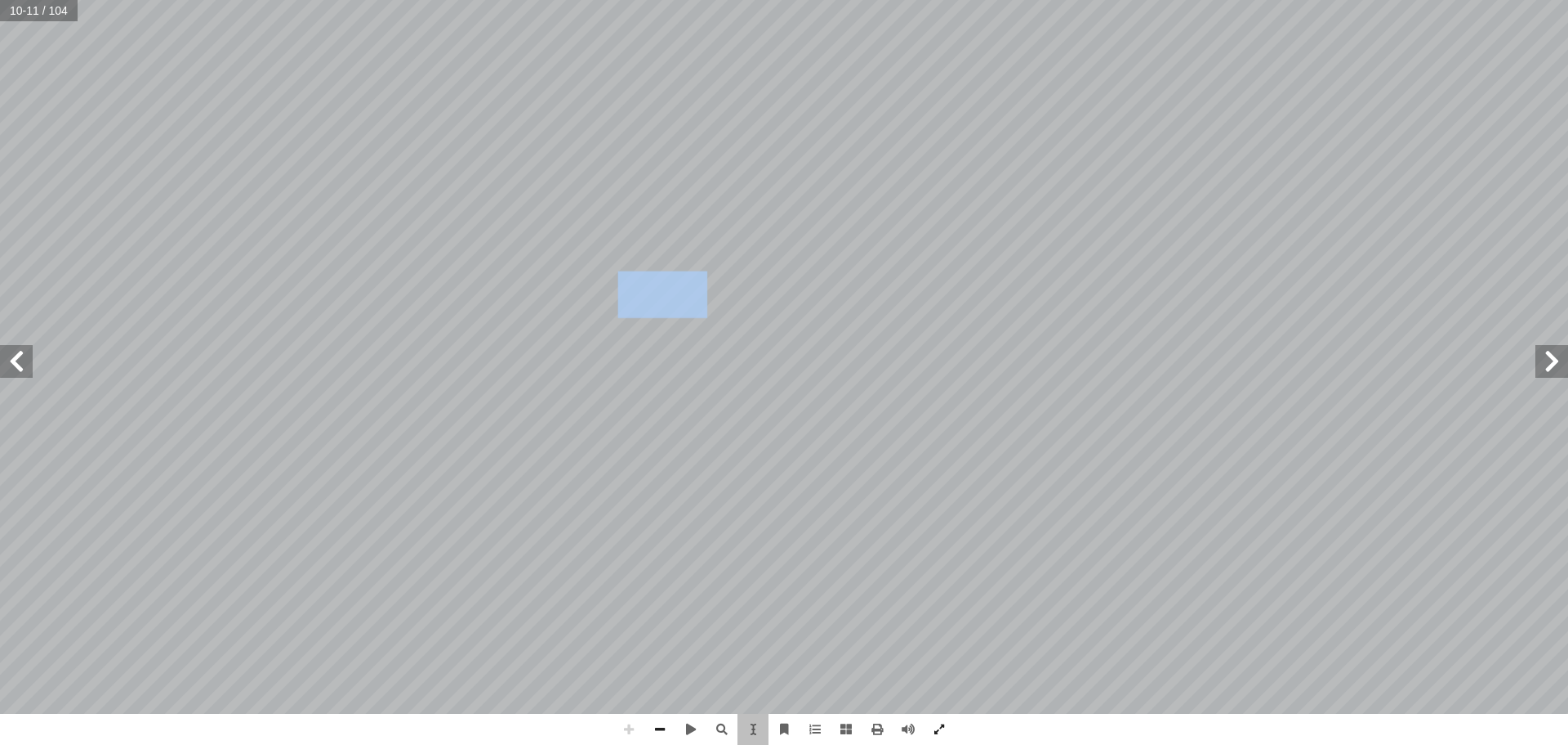
click at [677, 302] on span "ر الواقعة" at bounding box center [675, 295] width 112 height 42
click at [678, 302] on span "ر الواقعة" at bounding box center [675, 295] width 112 height 42
click at [719, 296] on div "6 ت: ْ م َّ ل َ ع َ نا ت أ ا ِّ خط َ جنوب ْ ض ٢ ْ ر َ ي ع َ ت َ دائر َ بين ِّ ف…" at bounding box center [769, 752] width 1293 height 1673
drag, startPoint x: 951, startPoint y: 310, endPoint x: 869, endPoint y: 245, distance: 104.6
click at [847, 260] on div "6 ت: ْ م َّ ل َ ع َ نا ت أ ا ِّ خط َ جنوب ْ ض ٢ ْ ر َ ي ع َ ت َ دائر َ بين ِّ ف…" at bounding box center [769, 752] width 1293 height 1673
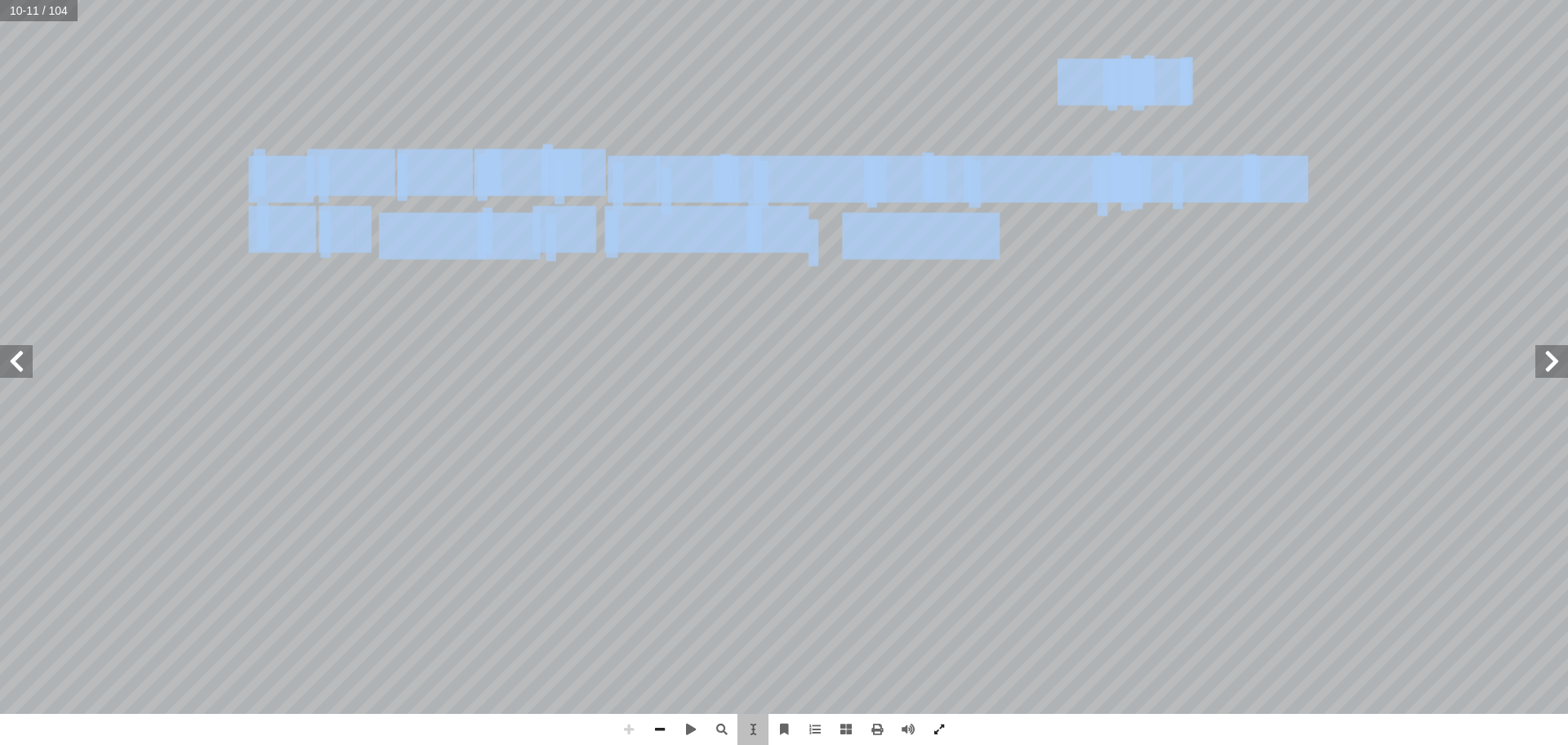
click at [951, 231] on span "ال�ستواء، وبين" at bounding box center [902, 237] width 197 height 42
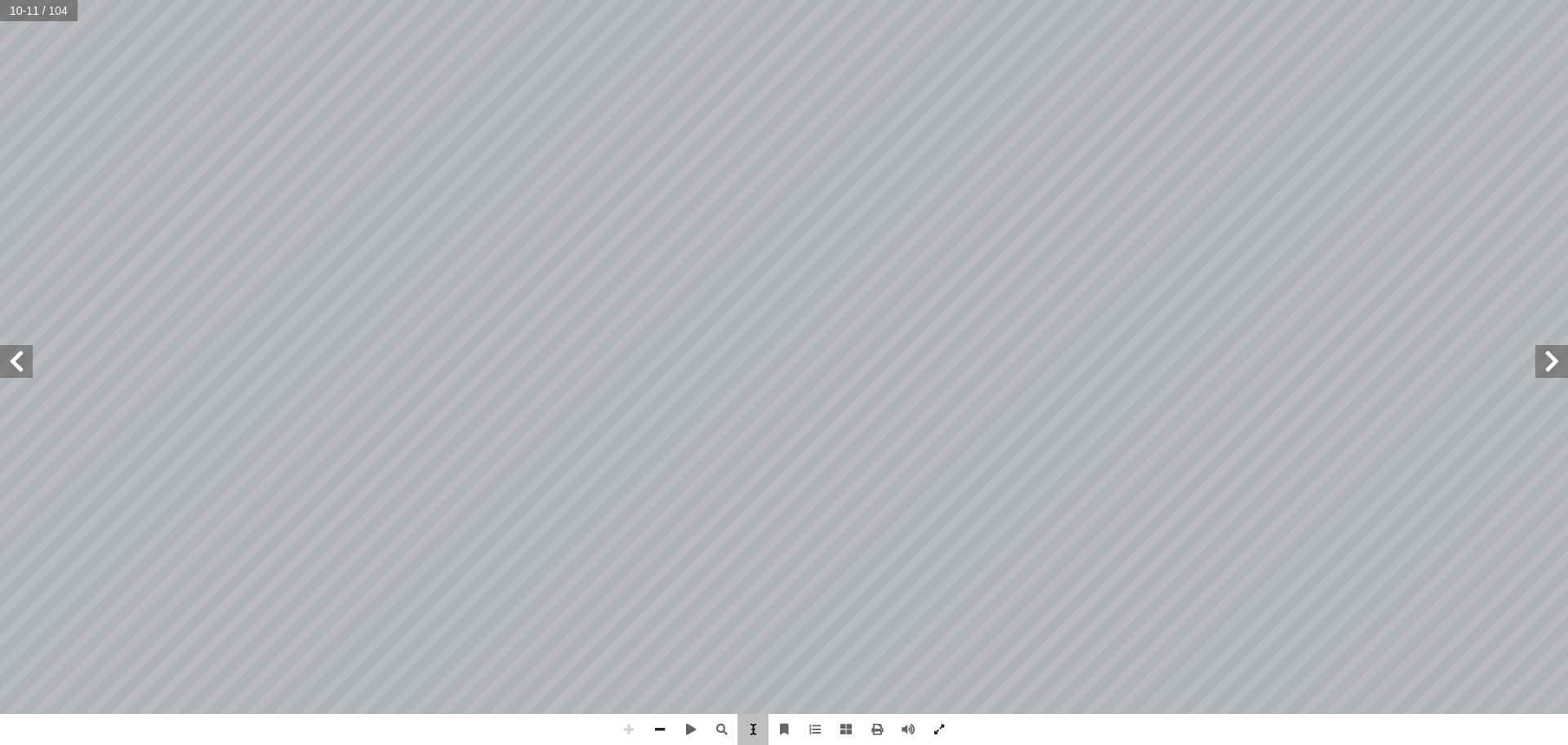
click at [757, 736] on span at bounding box center [753, 729] width 32 height 32
click at [24, 375] on span at bounding box center [16, 361] width 33 height 33
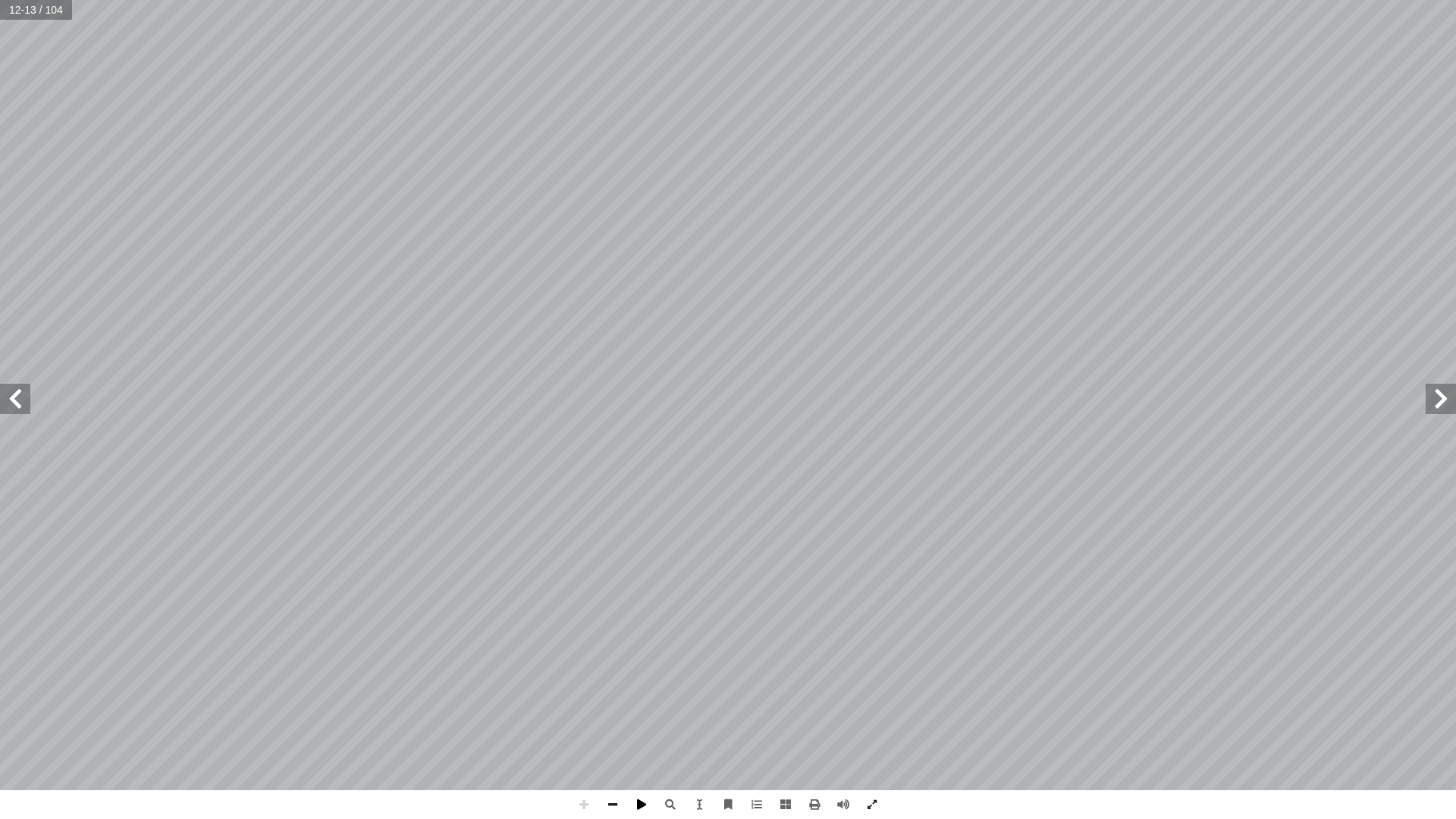
click at [637, 690] on span at bounding box center [642, 804] width 29 height 29
click at [615, 690] on span at bounding box center [613, 804] width 29 height 29
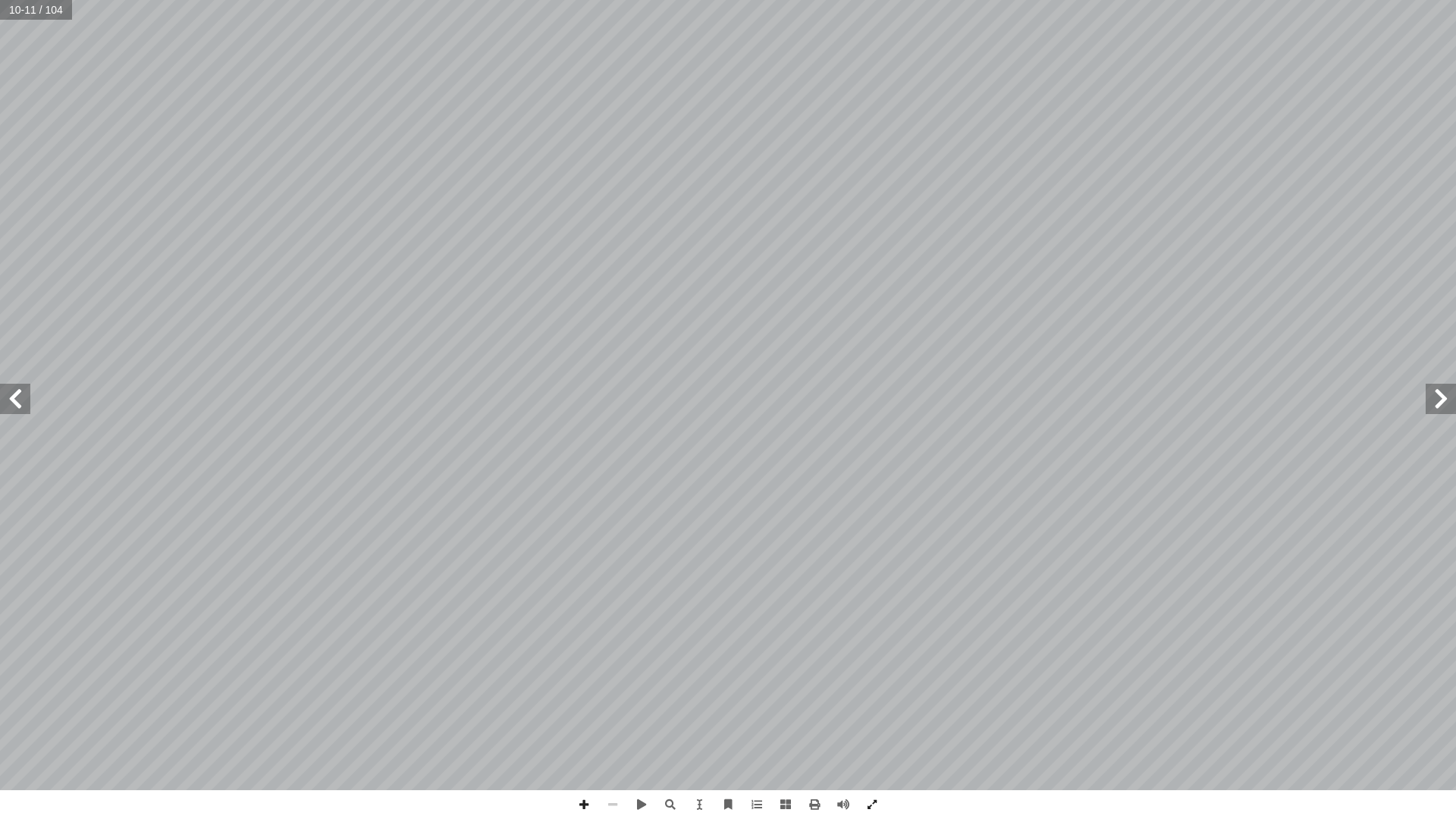
click at [615, 690] on span at bounding box center [613, 804] width 29 height 29
click at [1455, 100] on html "الصفحة الرئيسية الصف الأول الصف الثاني الصف الثالث الصف الرابع الصف الخامس الصف…" at bounding box center [728, 49] width 1456 height 100
click at [742, 690] on div "٨ شاط تطبيقي َ ن ِ المشار ِ ة ّ ي ِ ب َ ر َ الع ِ ل َ و ُّ الد َ سماء أ ا ِ فتر…" at bounding box center [728, 410] width 1456 height 819
click at [851, 690] on span at bounding box center [843, 804] width 29 height 29
click at [847, 690] on span at bounding box center [843, 804] width 29 height 29
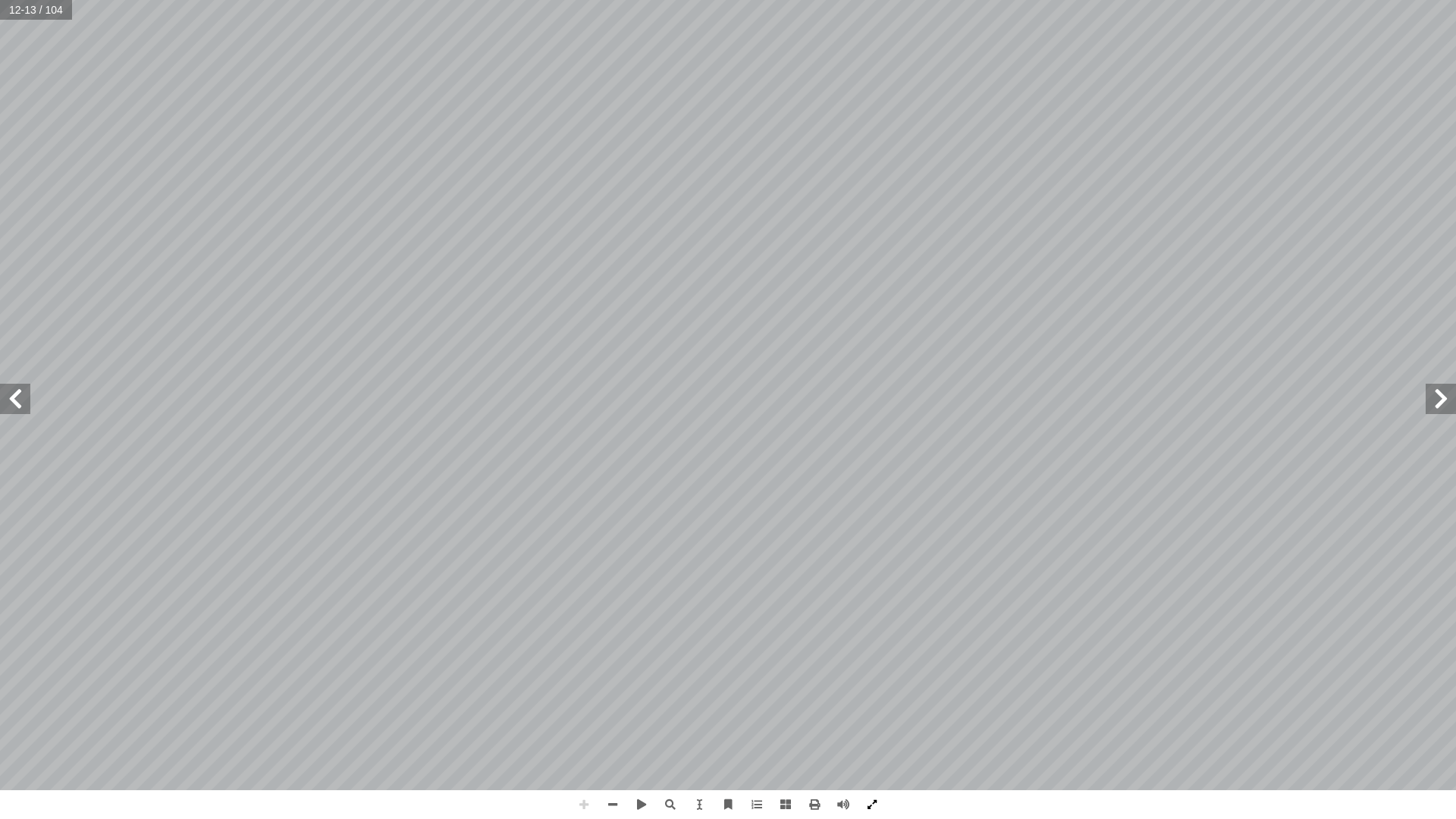
click at [865, 690] on span at bounding box center [873, 804] width 29 height 29
click at [880, 690] on span at bounding box center [873, 804] width 29 height 29
click at [678, 690] on span at bounding box center [670, 804] width 29 height 29
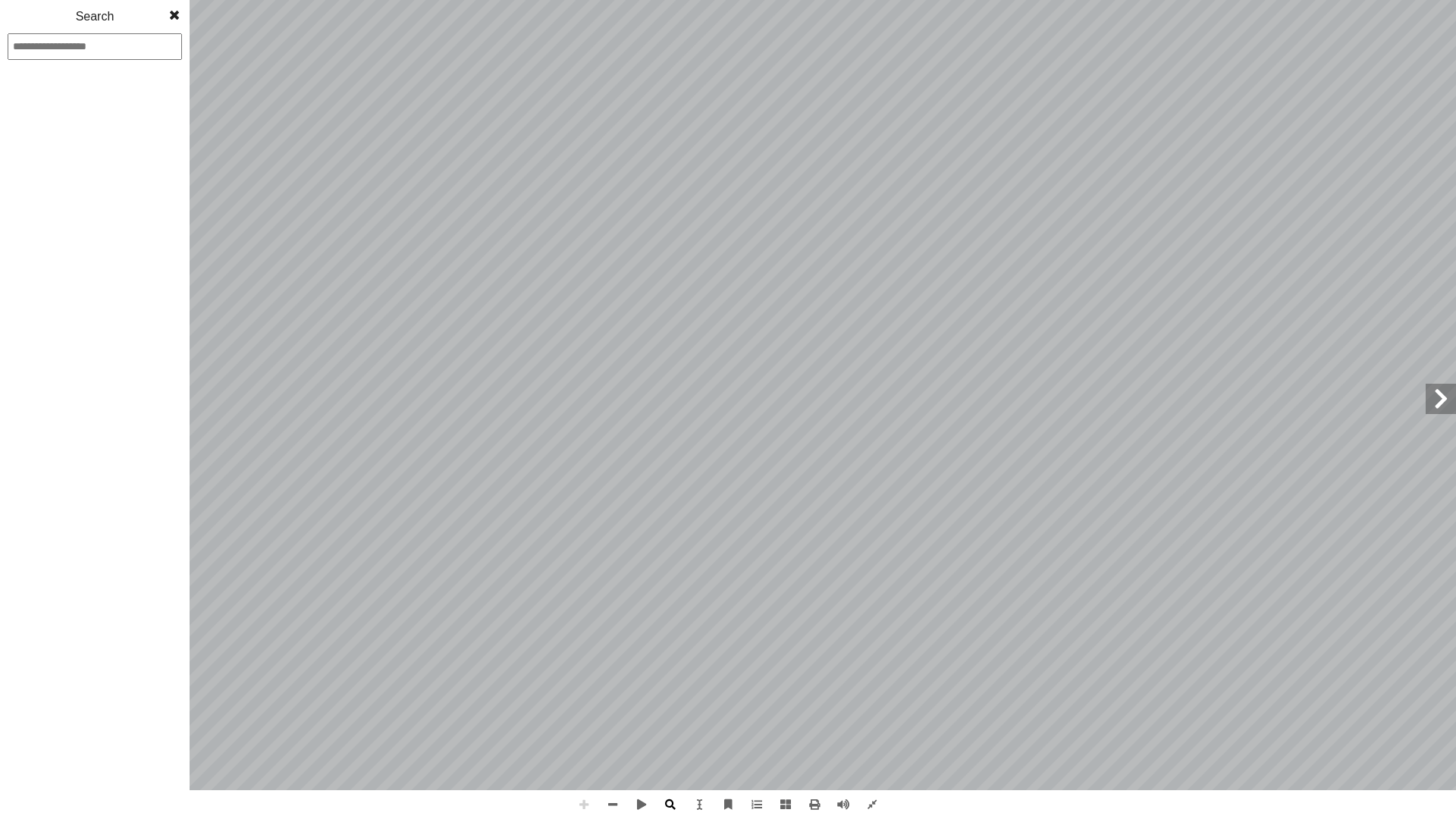
click at [677, 690] on span at bounding box center [670, 804] width 29 height 29
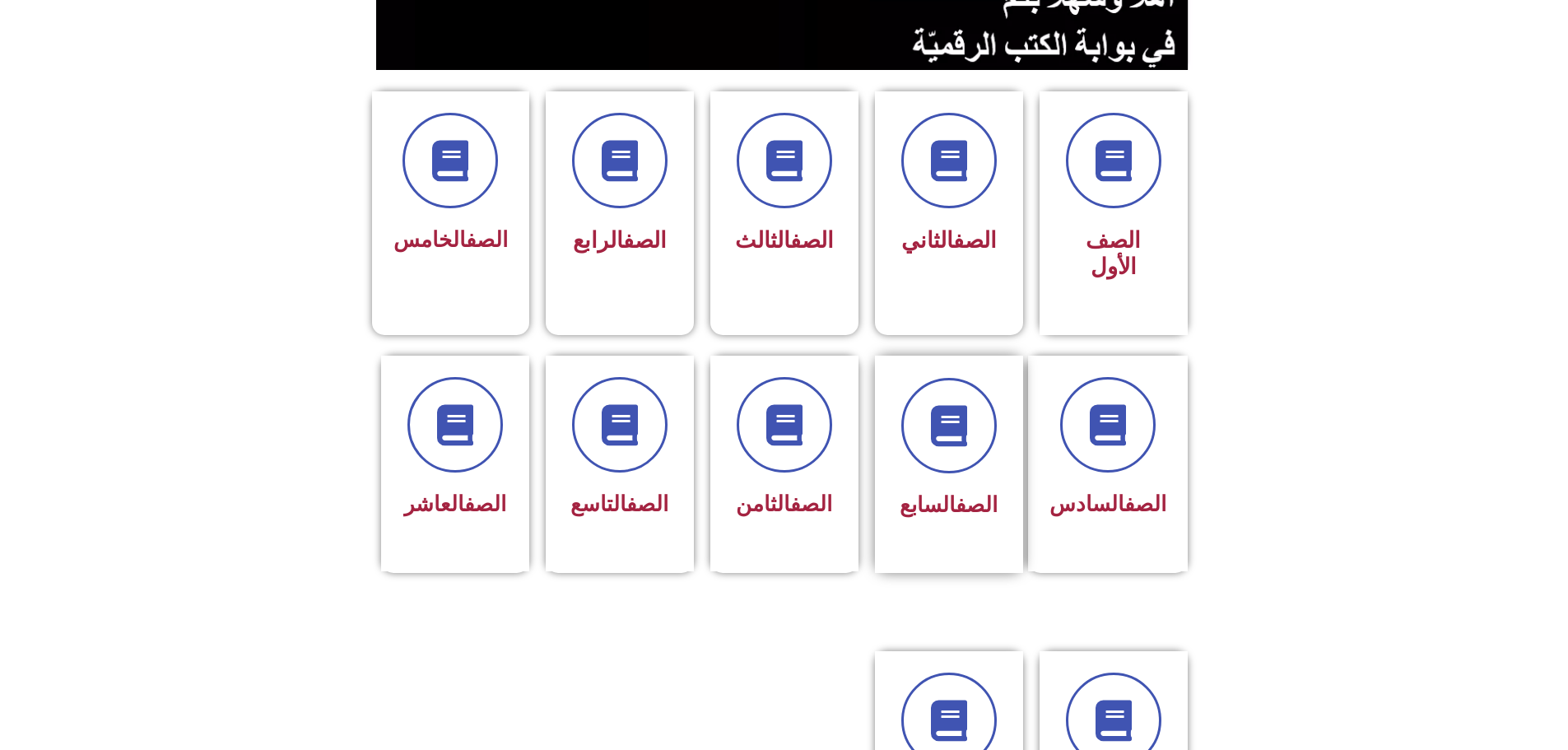
scroll to position [412, 0]
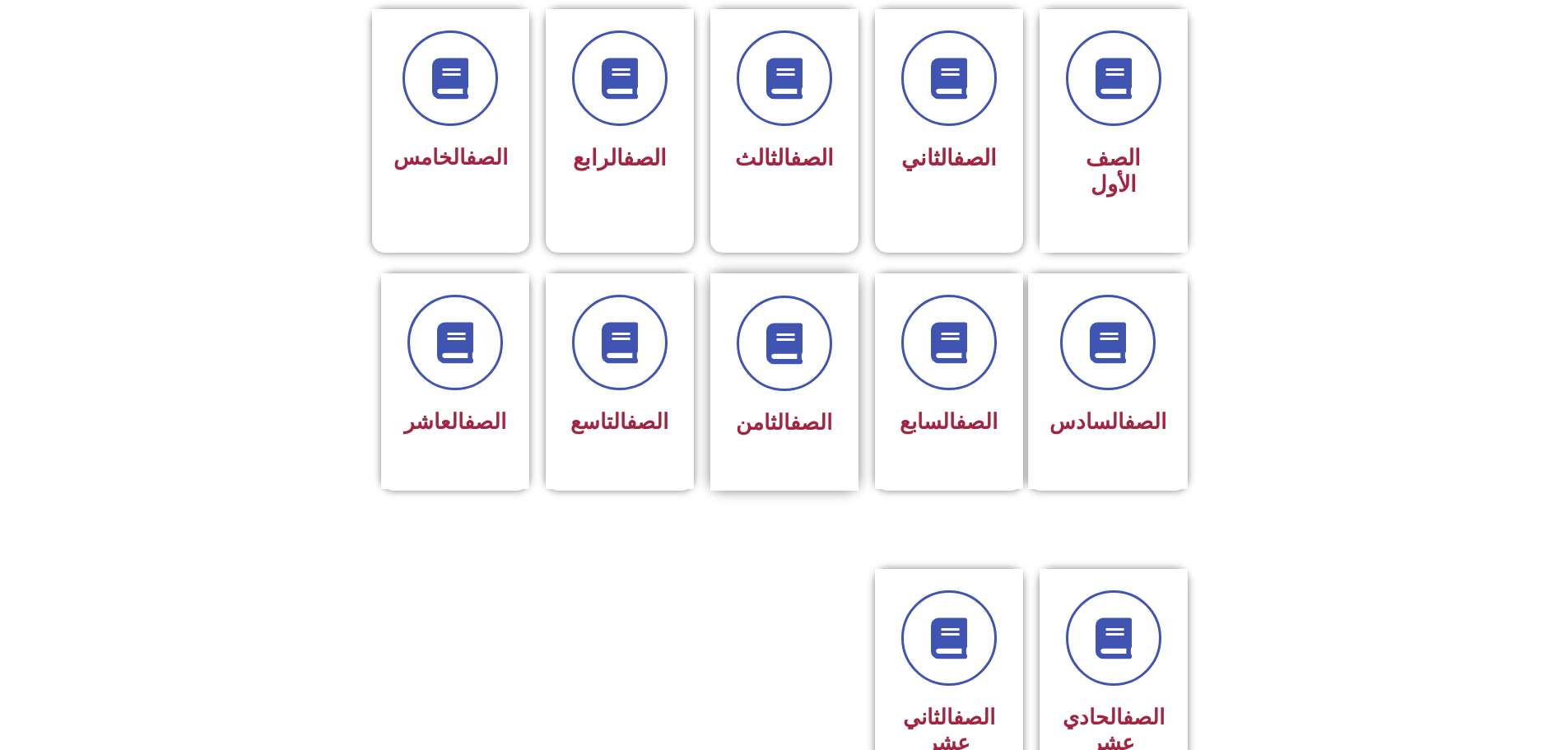
click at [744, 319] on div at bounding box center [784, 343] width 103 height 95
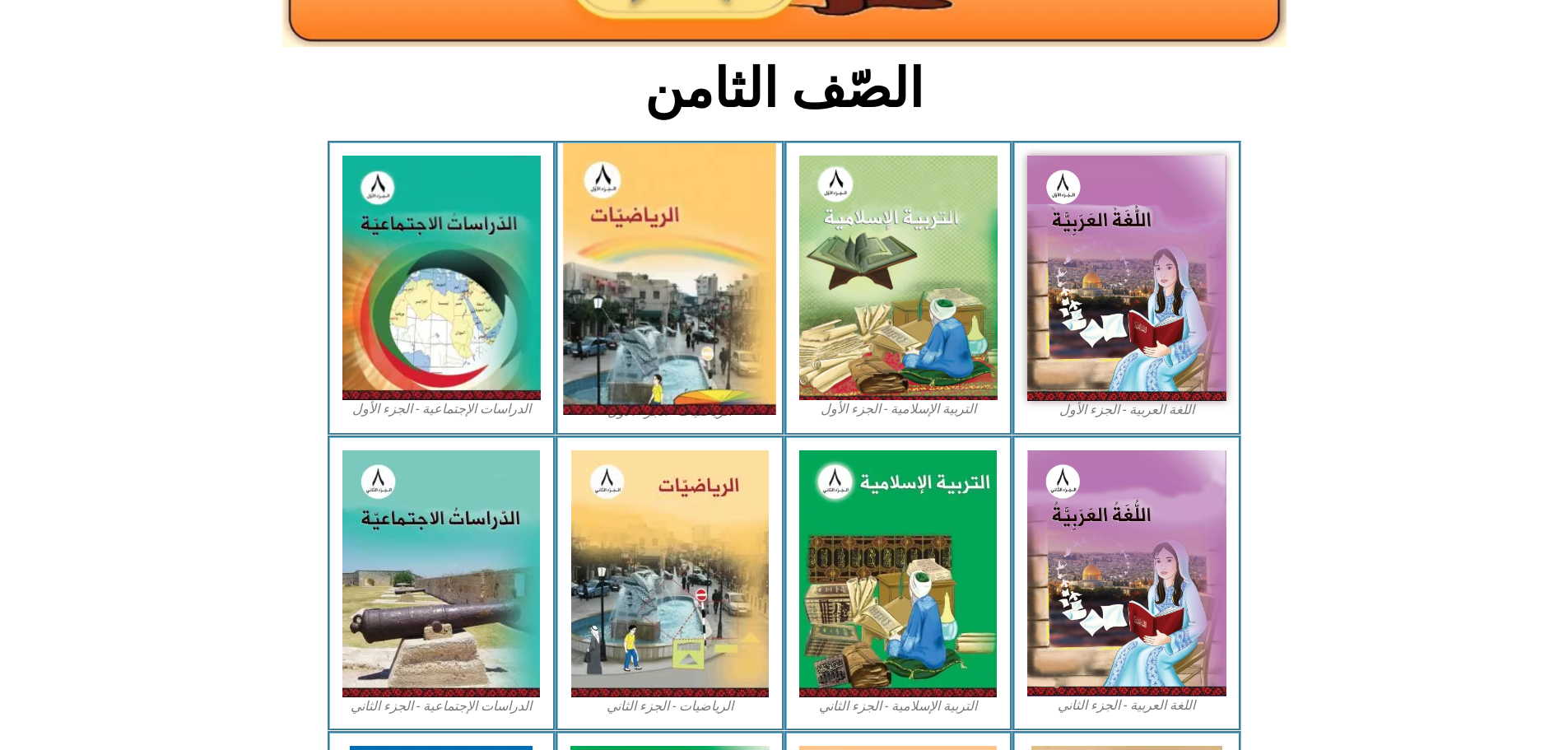
scroll to position [82, 0]
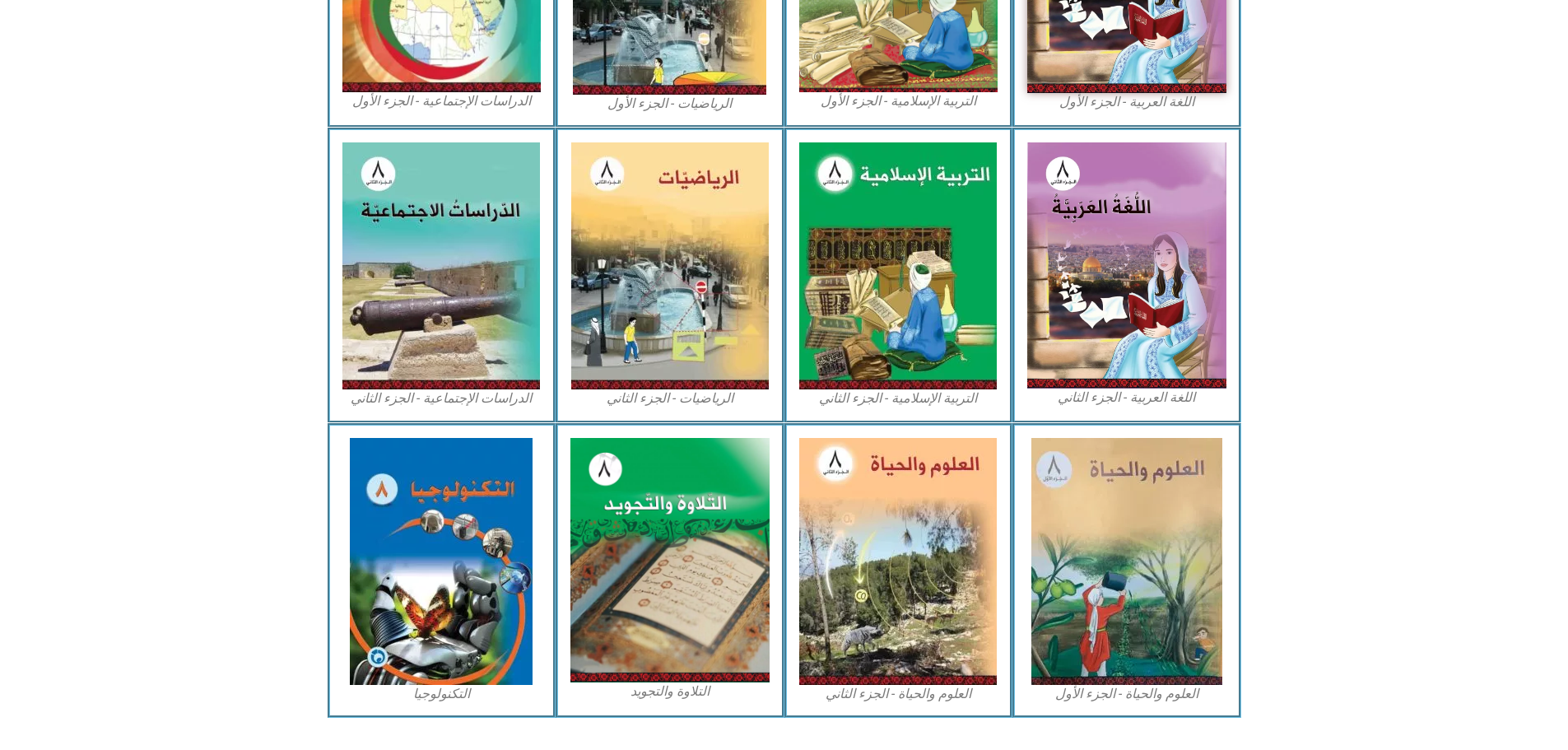
scroll to position [308, 0]
